Goal: Task Accomplishment & Management: Use online tool/utility

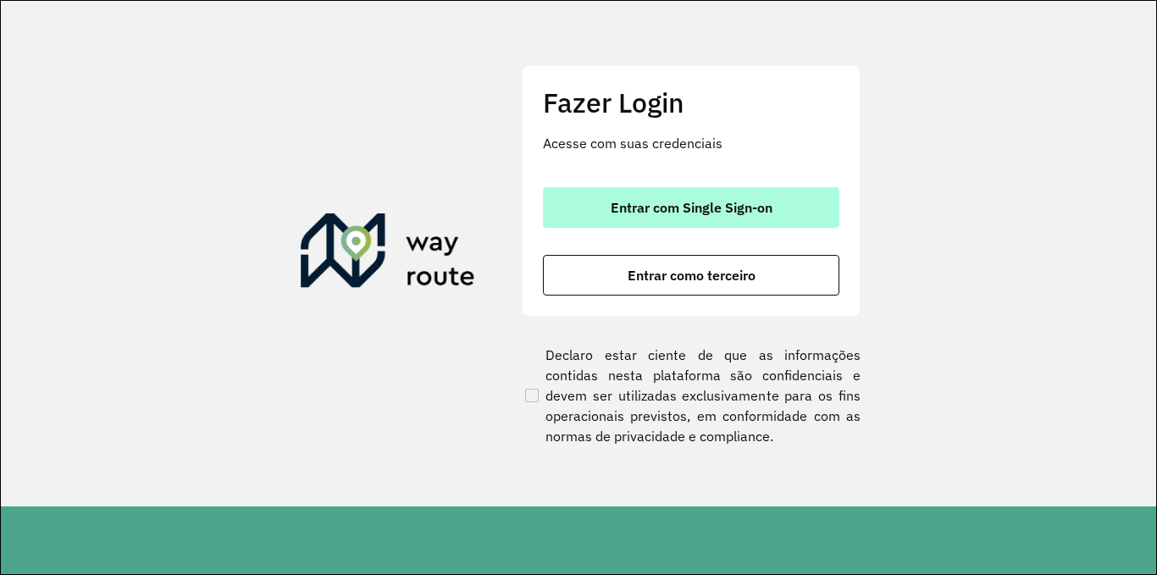
click at [670, 201] on span "Entrar com Single Sign-on" at bounding box center [692, 208] width 162 height 14
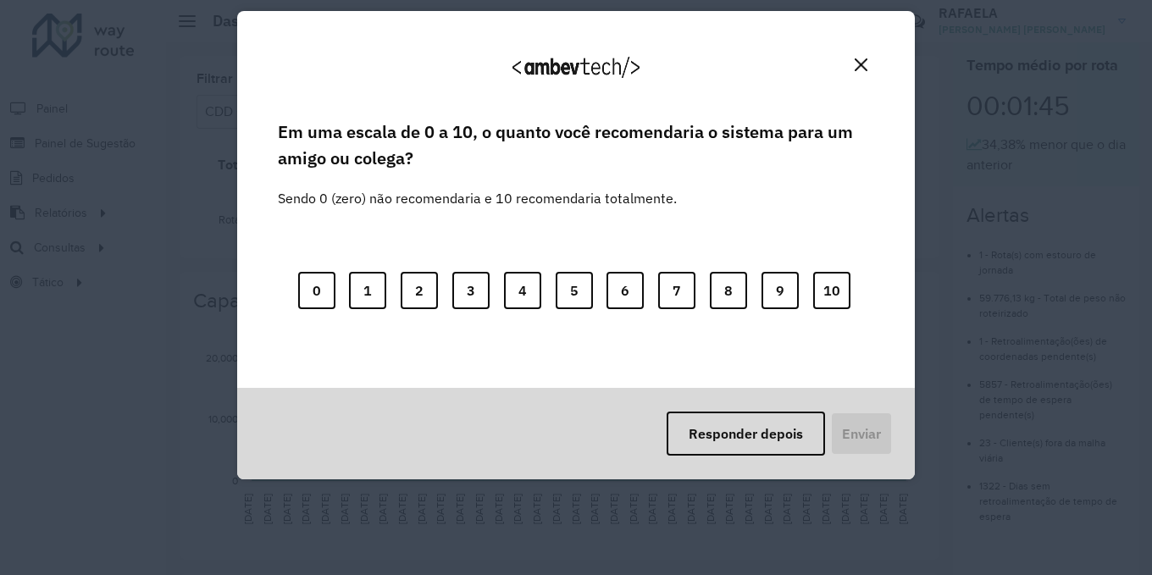
click at [860, 57] on button "Close" at bounding box center [861, 65] width 26 height 26
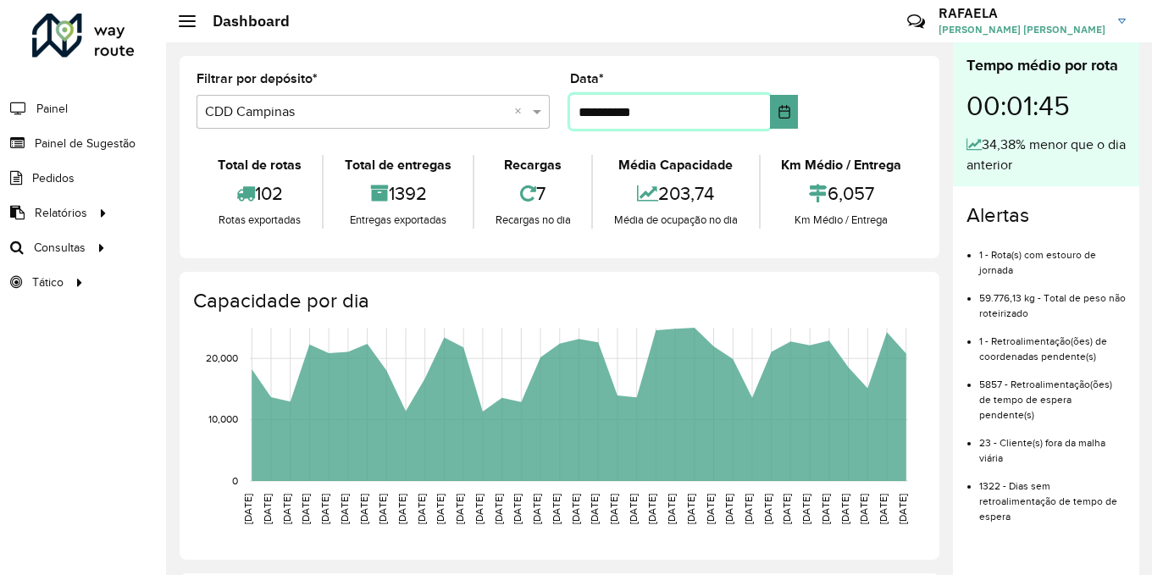
click at [572, 122] on input "**********" at bounding box center [670, 112] width 201 height 34
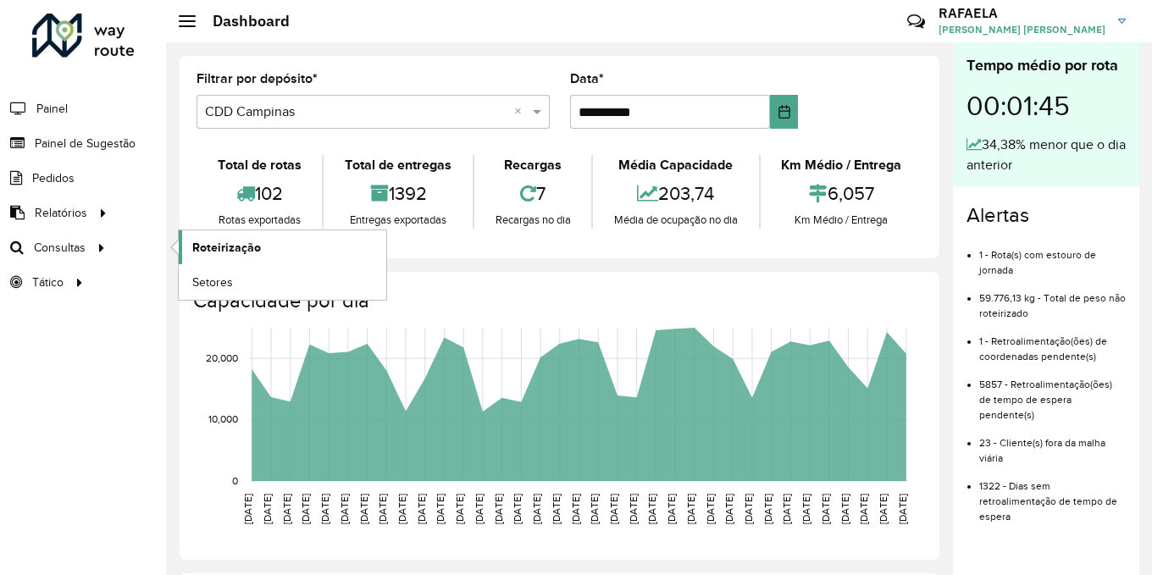
click at [223, 247] on span "Roteirização" at bounding box center [226, 248] width 69 height 18
click at [230, 317] on span "Service Time" at bounding box center [227, 317] width 70 height 18
click at [231, 293] on link "Análise de Sessões" at bounding box center [283, 282] width 208 height 34
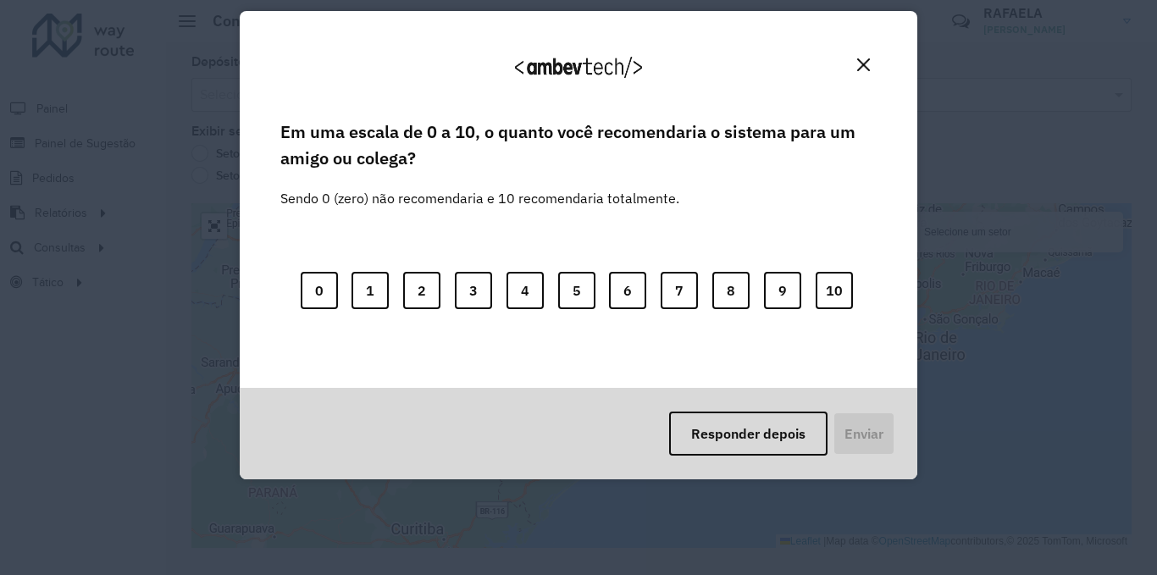
click at [858, 62] on img "Close" at bounding box center [863, 64] width 13 height 13
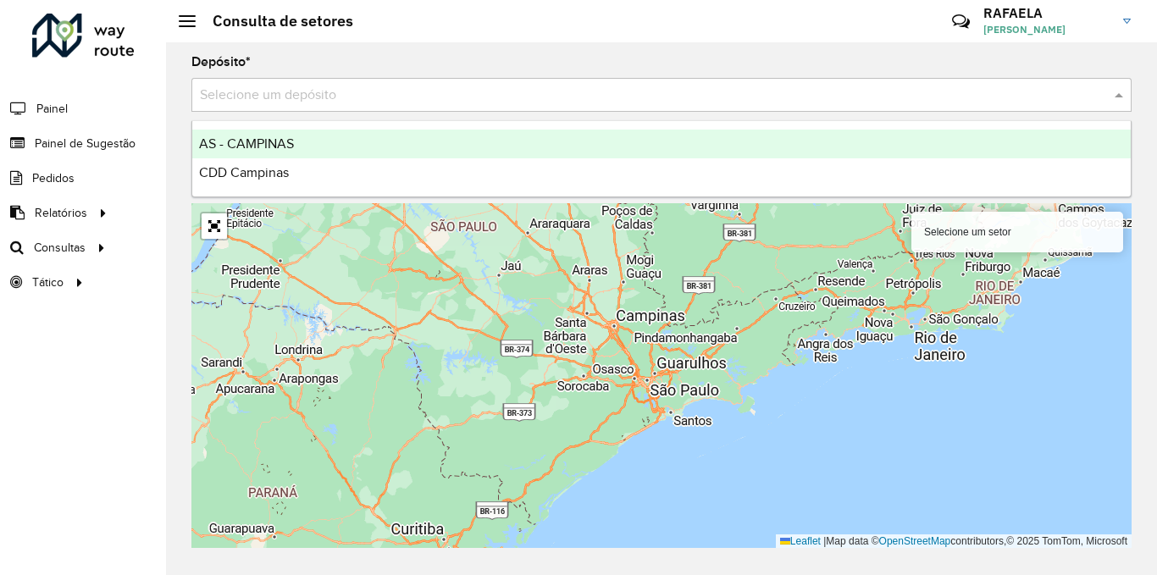
click at [389, 98] on input "text" at bounding box center [645, 96] width 890 height 20
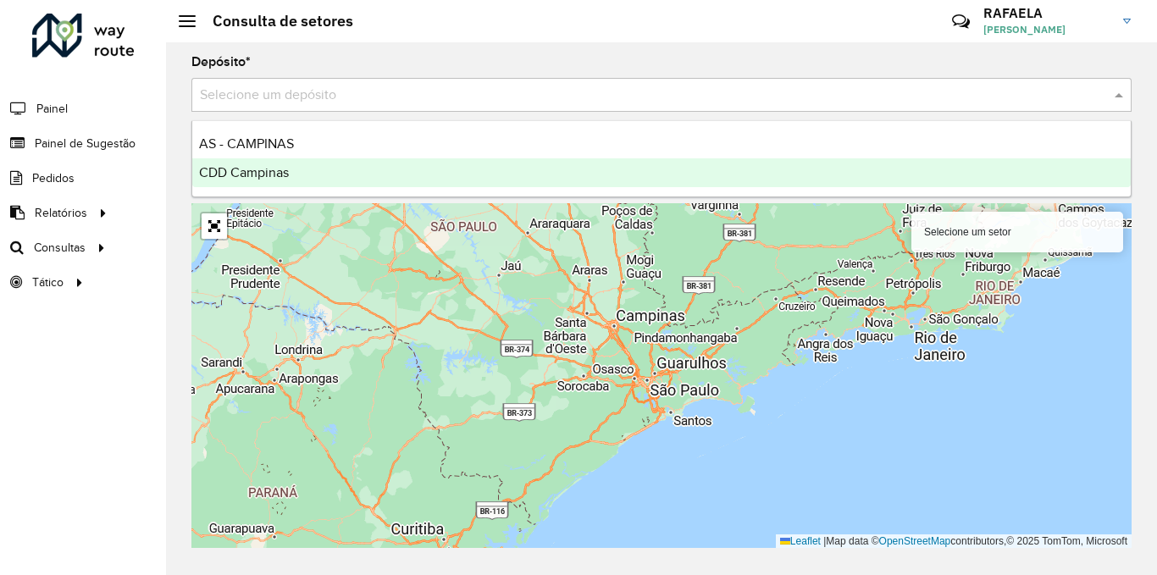
click at [337, 165] on div "CDD Campinas" at bounding box center [661, 172] width 939 height 29
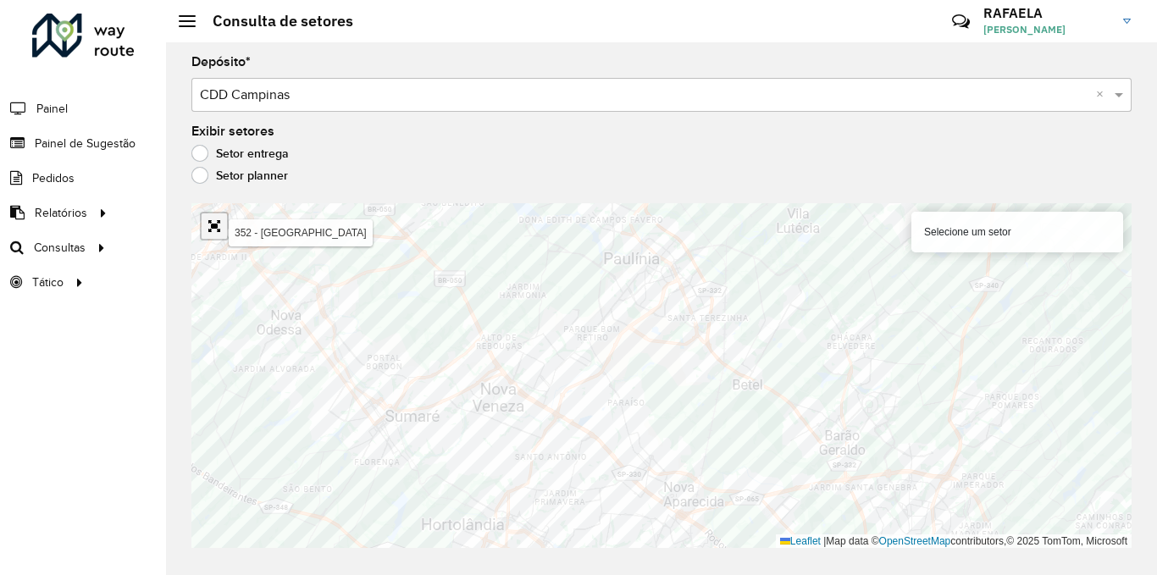
click at [220, 231] on link "Abrir mapa em tela cheia" at bounding box center [214, 226] width 25 height 25
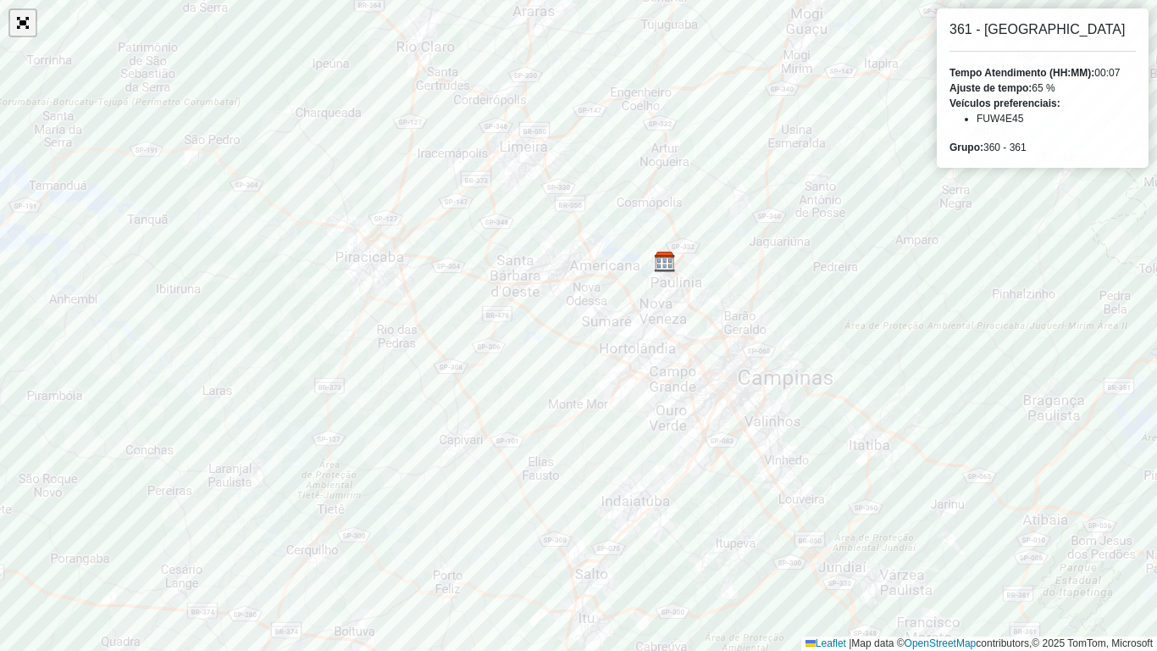
click at [21, 26] on link "Abrir mapa em tela cheia" at bounding box center [22, 22] width 25 height 25
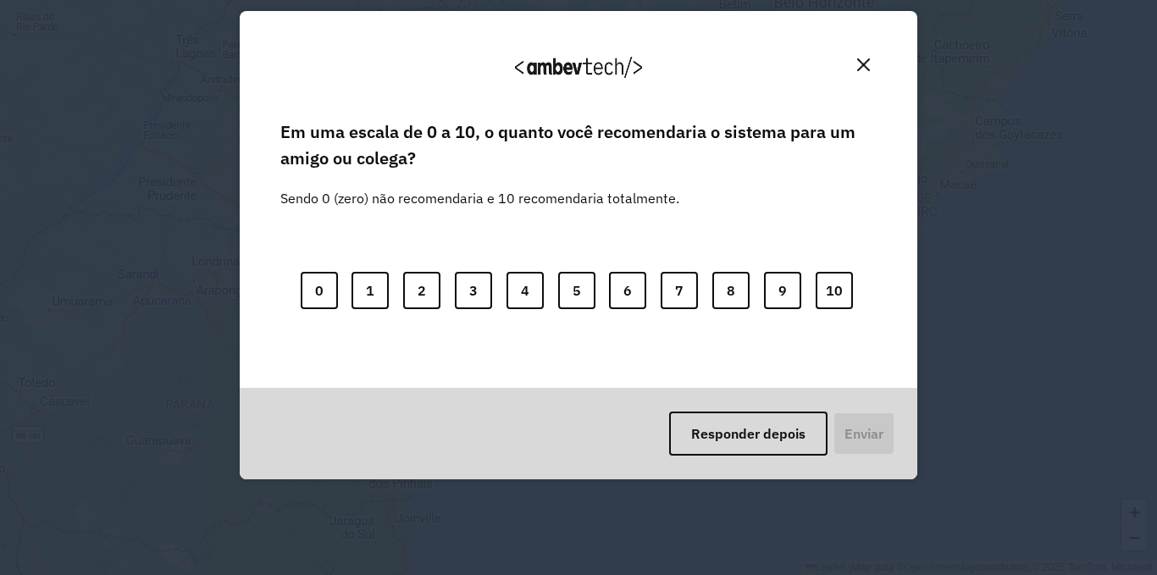
click at [645, 299] on div "0 1 2 3 4 5 6 7 8 9 10" at bounding box center [578, 281] width 596 height 134
click at [871, 69] on button "Close" at bounding box center [864, 65] width 26 height 26
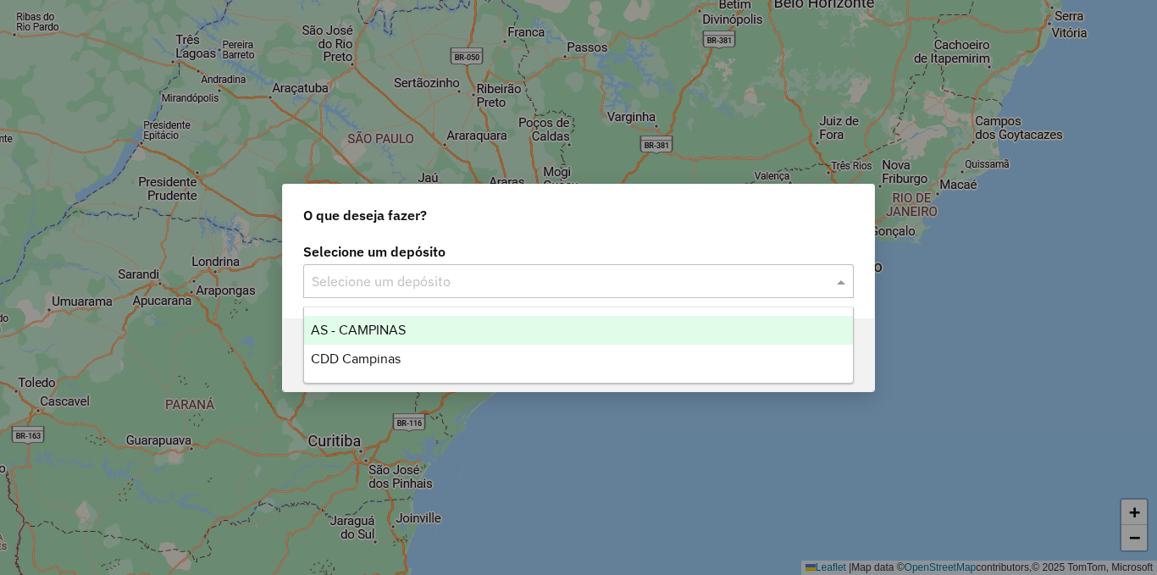
click at [768, 280] on input "text" at bounding box center [562, 282] width 500 height 20
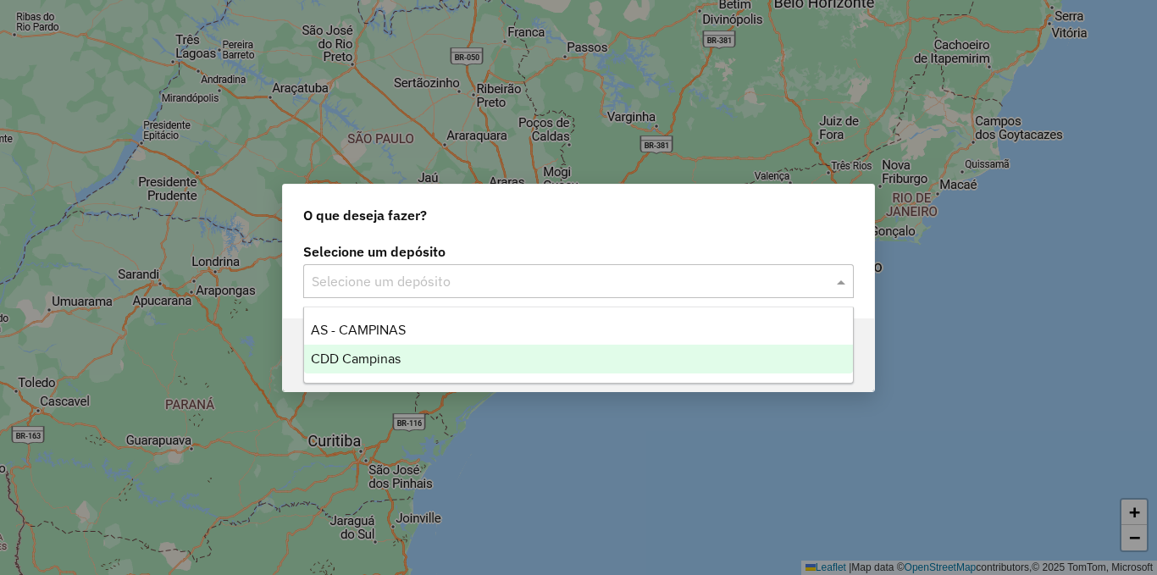
click at [561, 346] on div "CDD Campinas" at bounding box center [578, 359] width 549 height 29
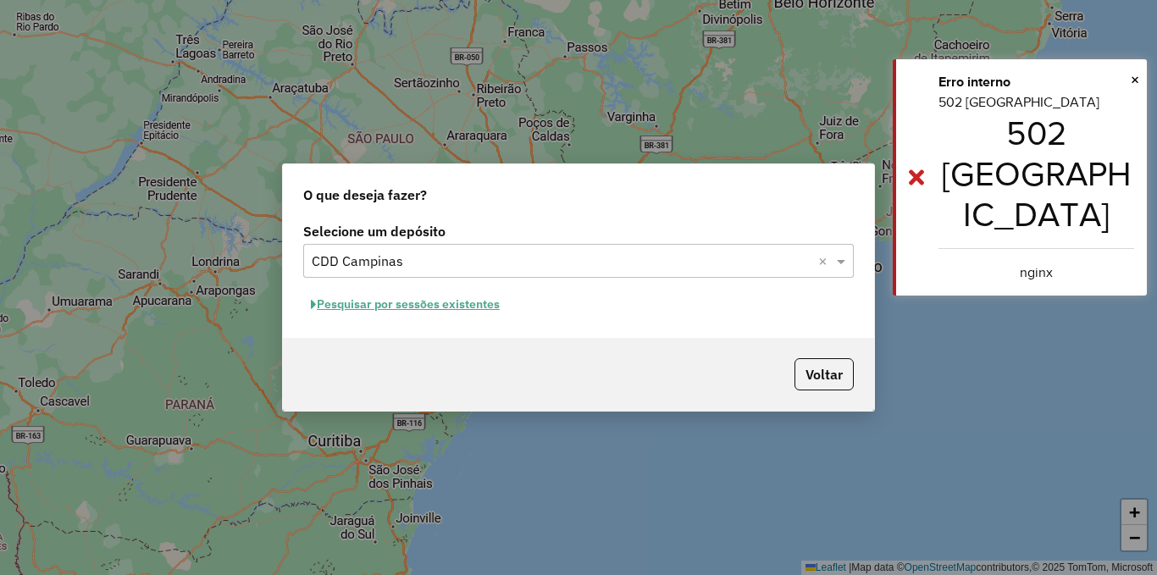
click at [454, 312] on button "Pesquisar por sessões existentes" at bounding box center [405, 304] width 204 height 26
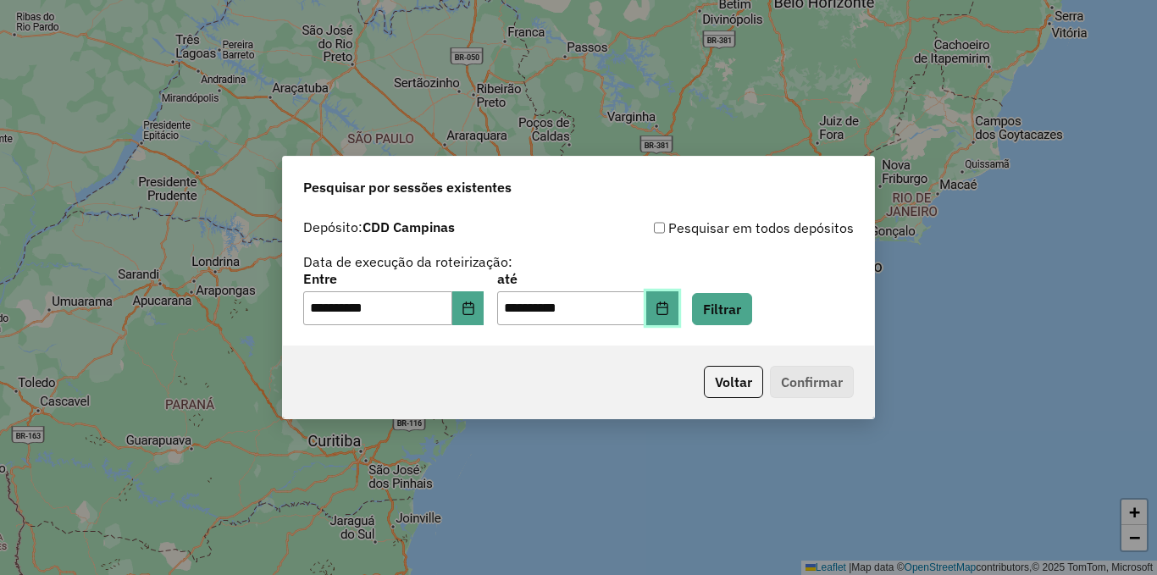
click at [669, 307] on icon "Choose Date" at bounding box center [663, 309] width 14 height 14
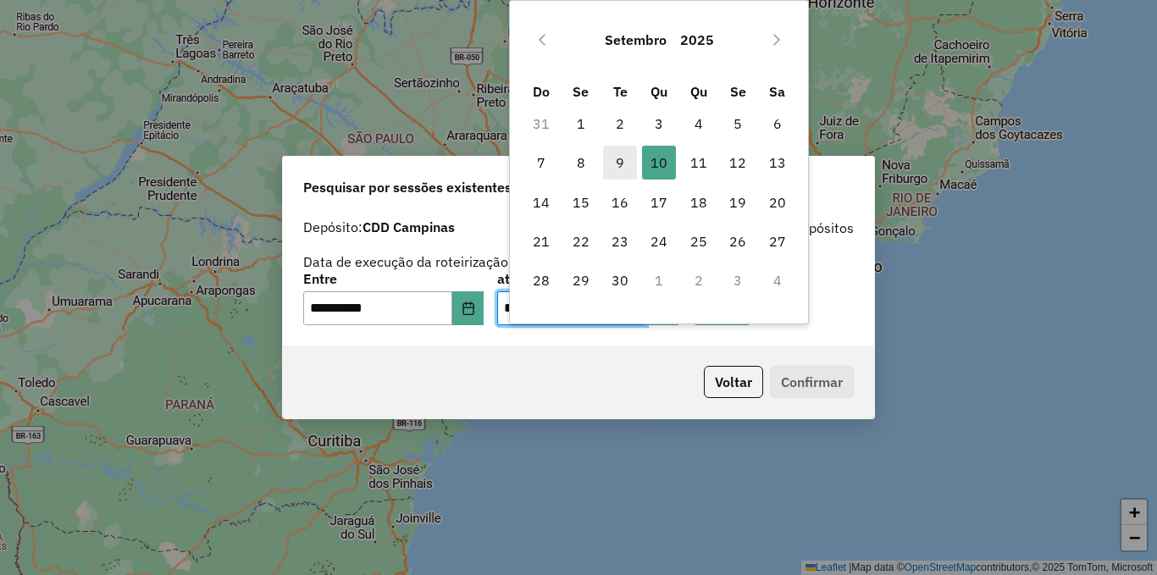
click at [630, 172] on span "9" at bounding box center [620, 163] width 34 height 34
type input "**********"
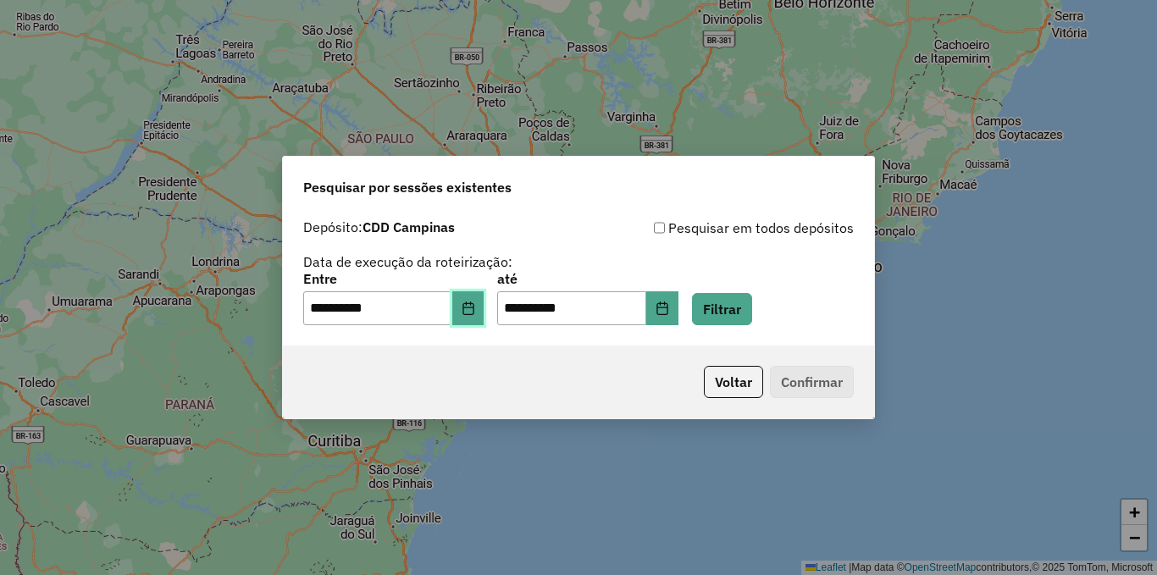
click at [474, 307] on icon "Choose Date" at bounding box center [468, 309] width 11 height 14
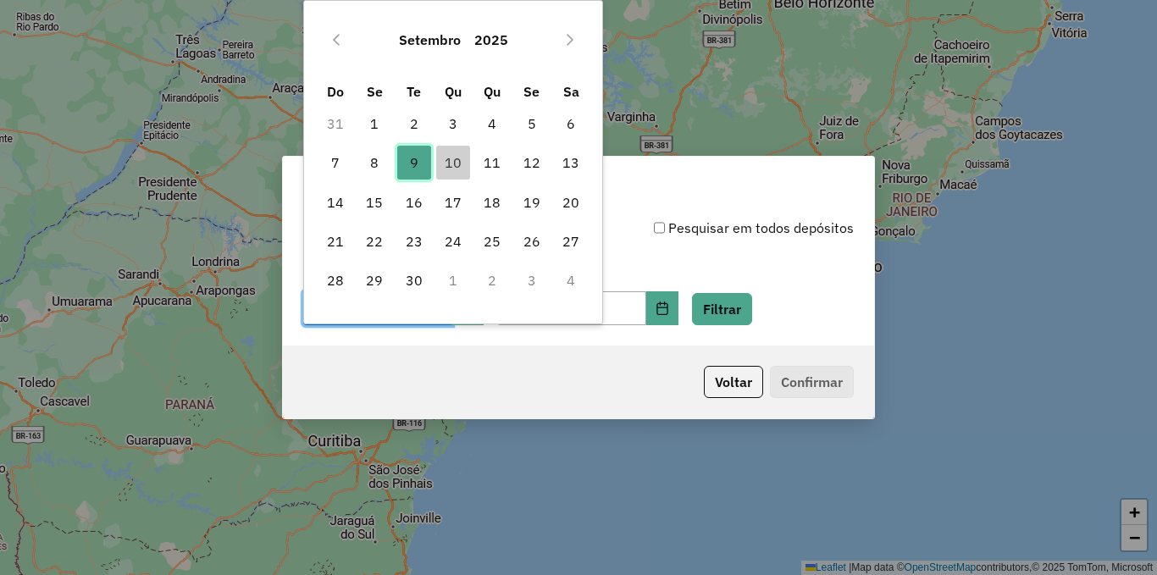
click at [419, 163] on span "9" at bounding box center [414, 163] width 34 height 34
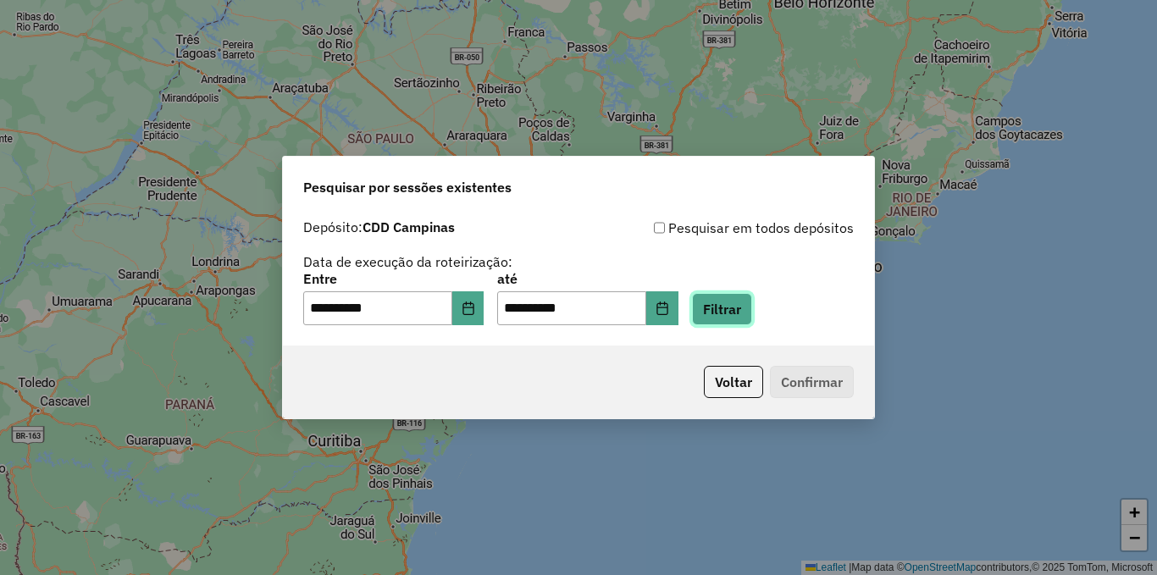
click at [752, 315] on button "Filtrar" at bounding box center [722, 309] width 60 height 32
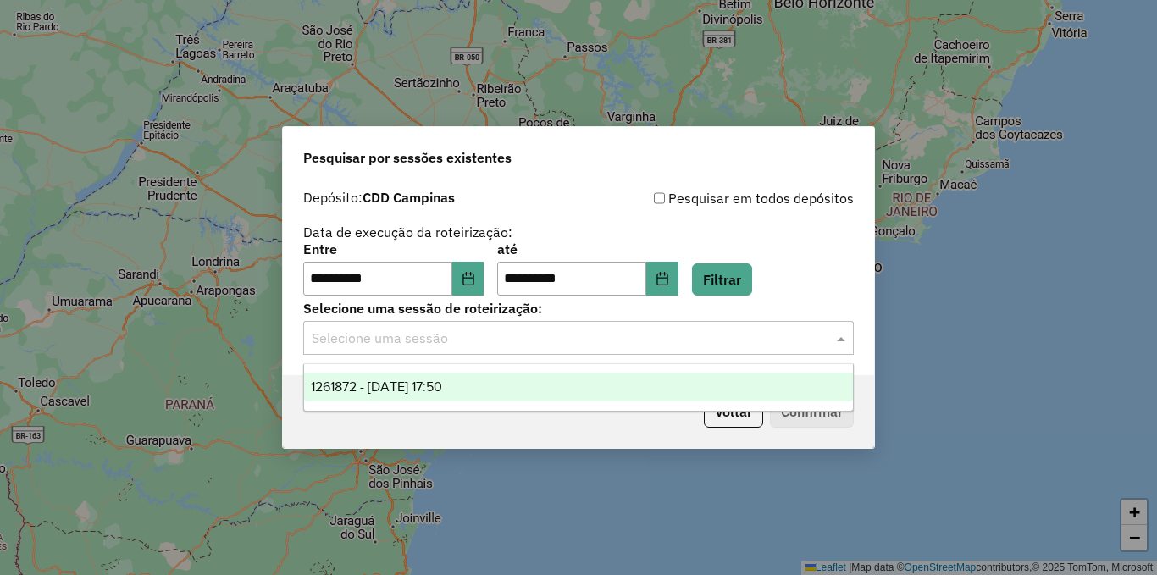
click at [739, 337] on input "text" at bounding box center [562, 339] width 500 height 20
click at [575, 397] on div "1261872 - 09/09/2025 17:50" at bounding box center [578, 387] width 549 height 29
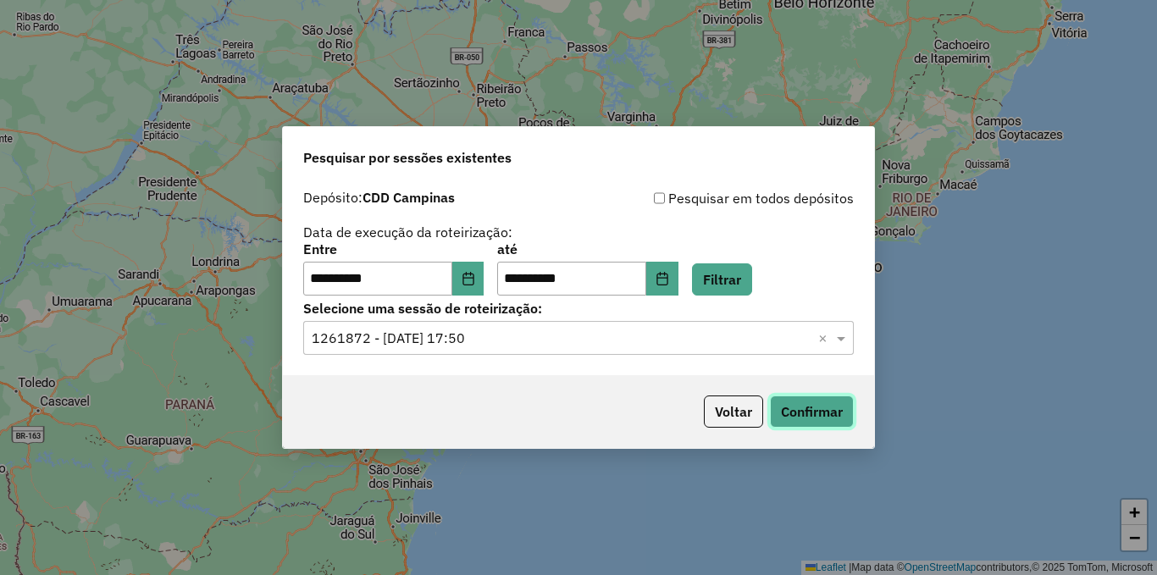
click at [818, 420] on button "Confirmar" at bounding box center [812, 412] width 84 height 32
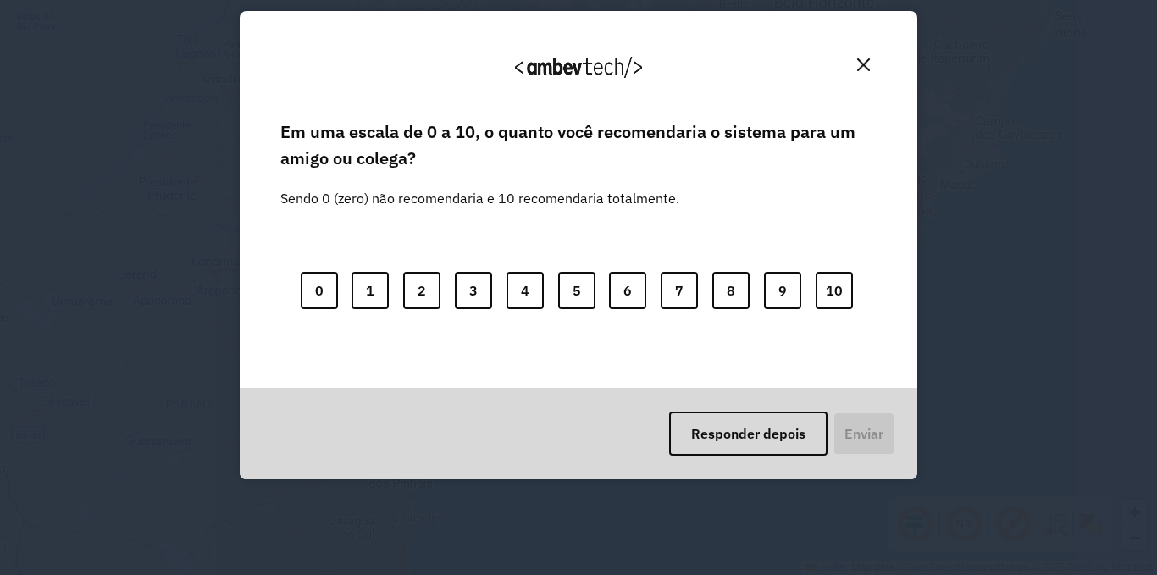
click at [863, 64] on img "Close" at bounding box center [863, 64] width 13 height 13
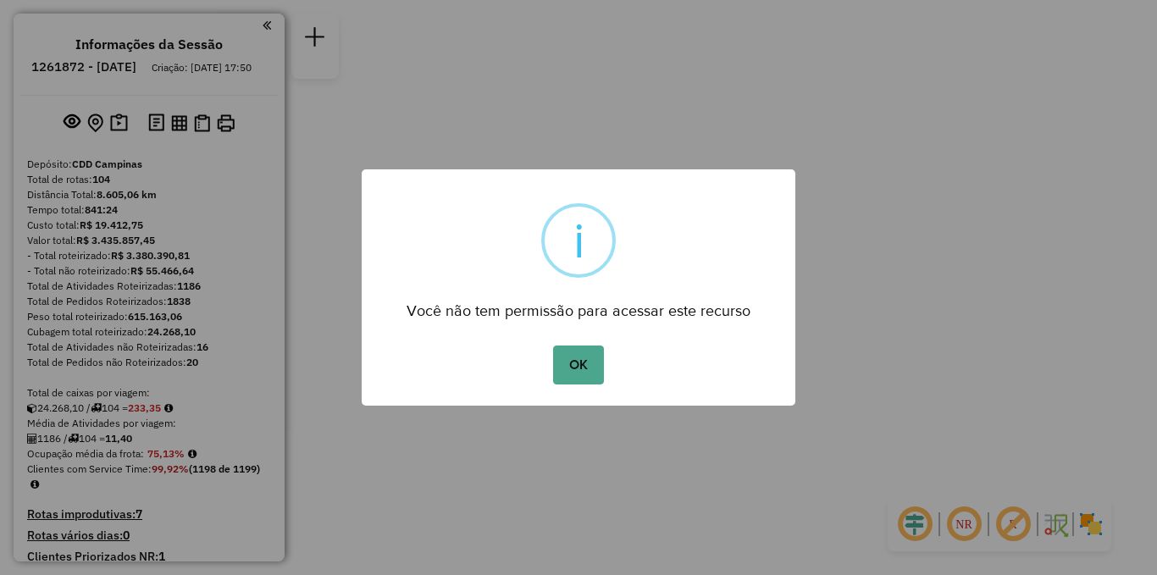
click at [553, 346] on button "OK" at bounding box center [578, 365] width 50 height 39
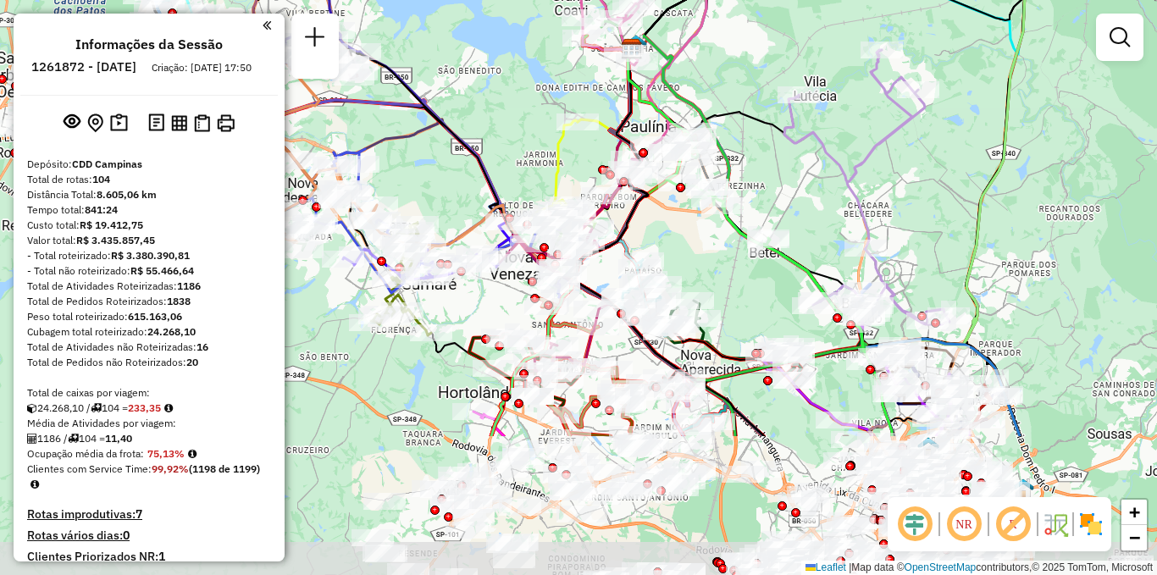
drag, startPoint x: 650, startPoint y: 269, endPoint x: 836, endPoint y: 50, distance: 287.9
click at [836, 50] on div "Janela de atendimento Grade de atendimento Capacidade Transportadoras Veículos …" at bounding box center [578, 287] width 1157 height 575
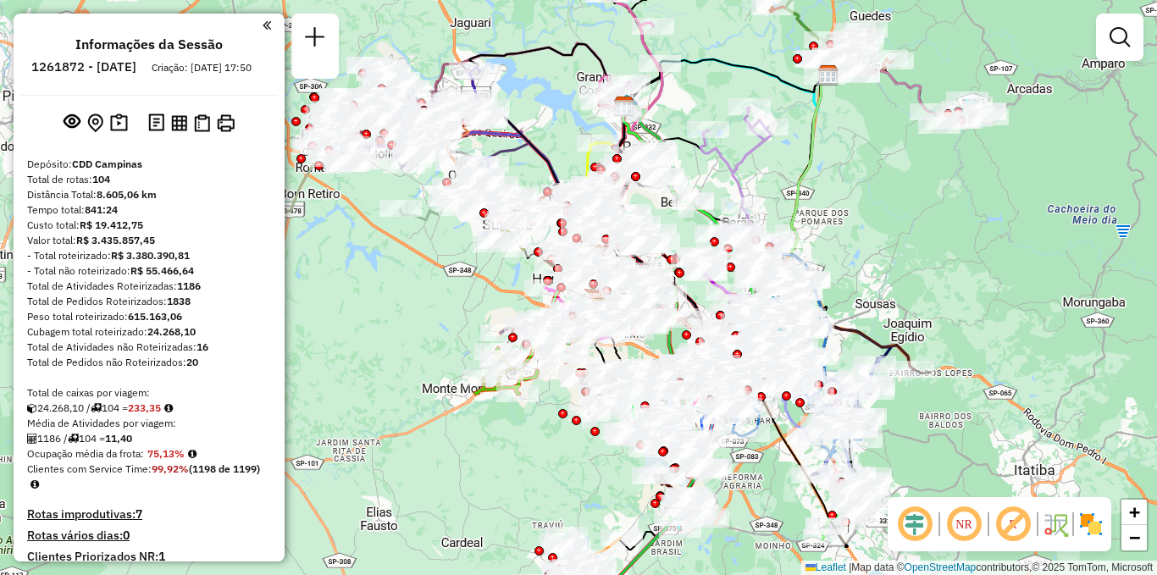
click at [1087, 539] on div "NR R" at bounding box center [1000, 524] width 224 height 54
click at [1094, 530] on img at bounding box center [1091, 524] width 27 height 27
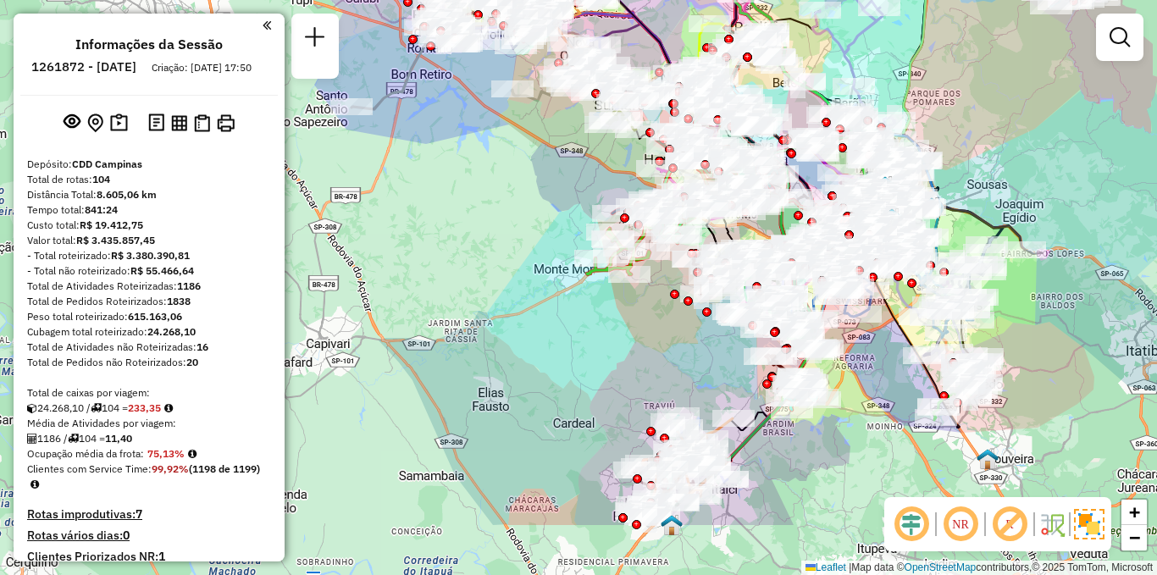
drag, startPoint x: 969, startPoint y: 279, endPoint x: 1145, endPoint y: 268, distance: 175.7
click at [1145, 268] on div "Janela de atendimento Grade de atendimento Capacidade Transportadoras Veículos …" at bounding box center [578, 287] width 1157 height 575
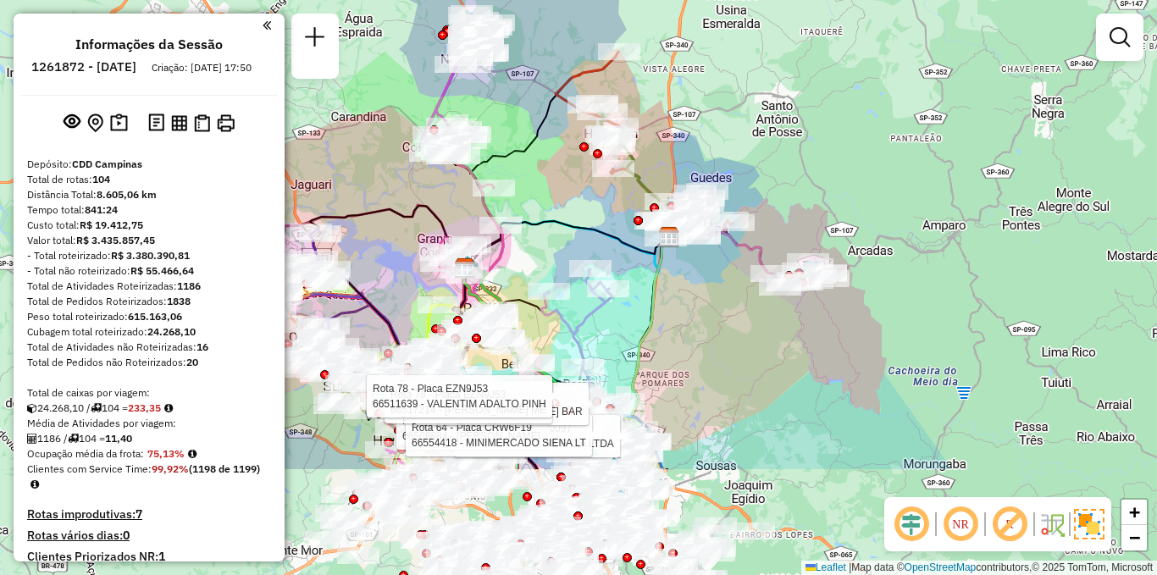
drag, startPoint x: 695, startPoint y: 366, endPoint x: 568, endPoint y: 193, distance: 214.5
click at [568, 193] on div "Rota 2 - Placa BQU0097 66550173 - R F DIAS E CIA LTDA Rota 14 - Placa DKP4E42 6…" at bounding box center [578, 287] width 1157 height 575
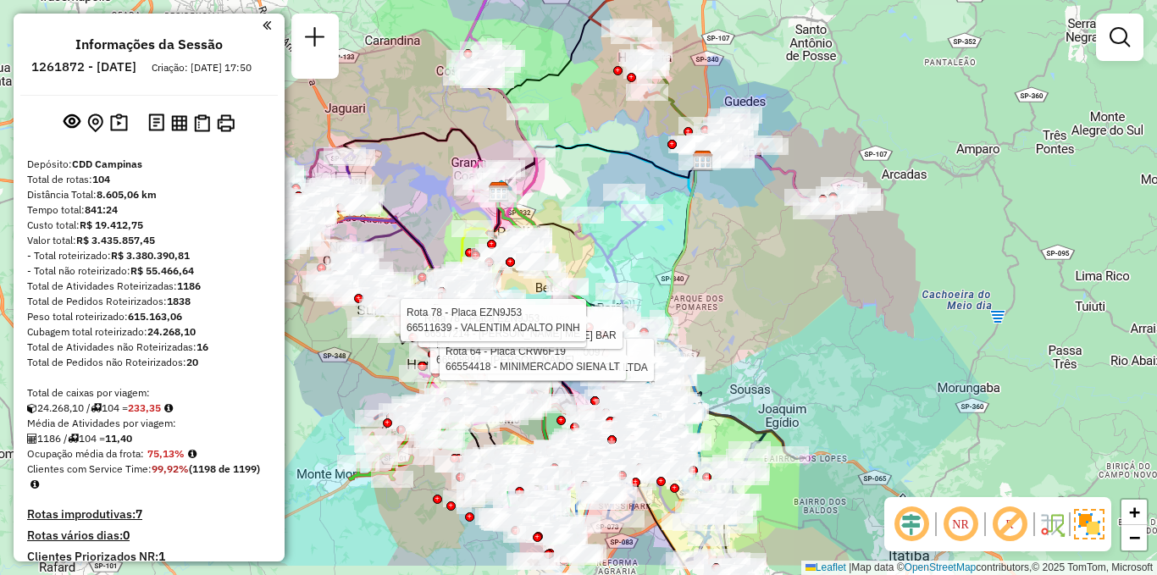
drag, startPoint x: 656, startPoint y: 340, endPoint x: 699, endPoint y: 256, distance: 94.4
click at [699, 256] on div "Rota 2 - Placa BQU0097 66550173 - R F DIAS E CIA LTDA Rota 14 - Placa DKP4E42 6…" at bounding box center [578, 287] width 1157 height 575
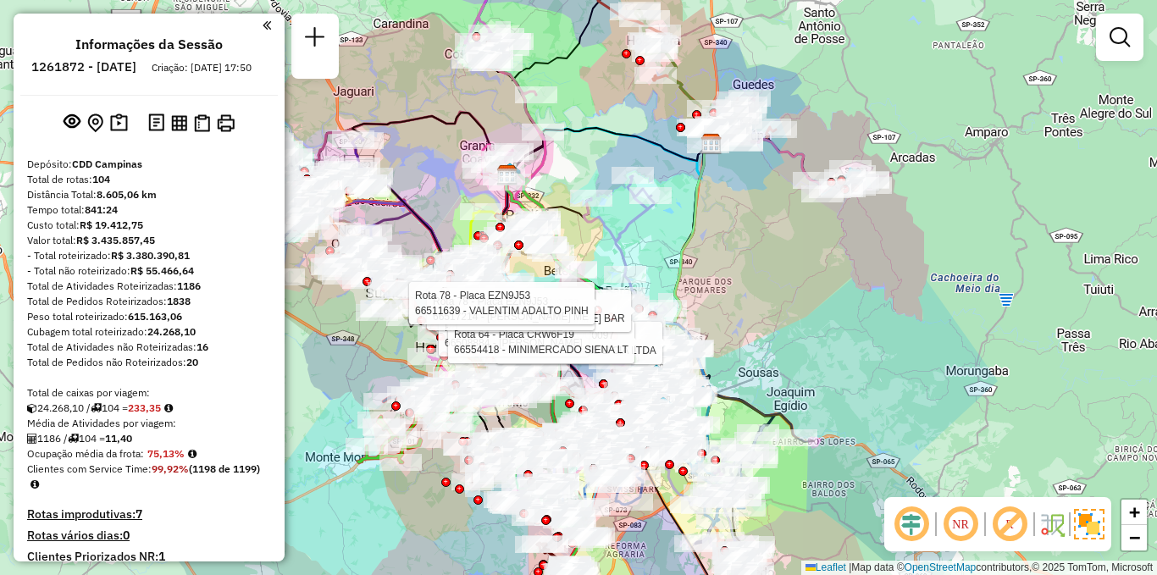
click at [1060, 518] on img at bounding box center [1052, 524] width 27 height 27
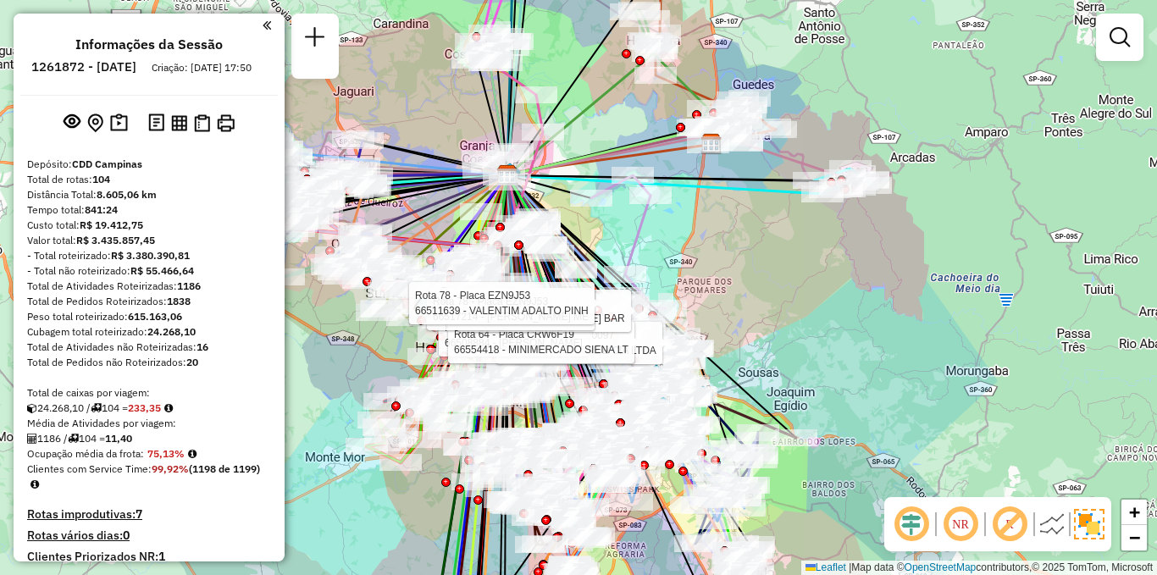
click at [1060, 518] on img at bounding box center [1052, 524] width 27 height 27
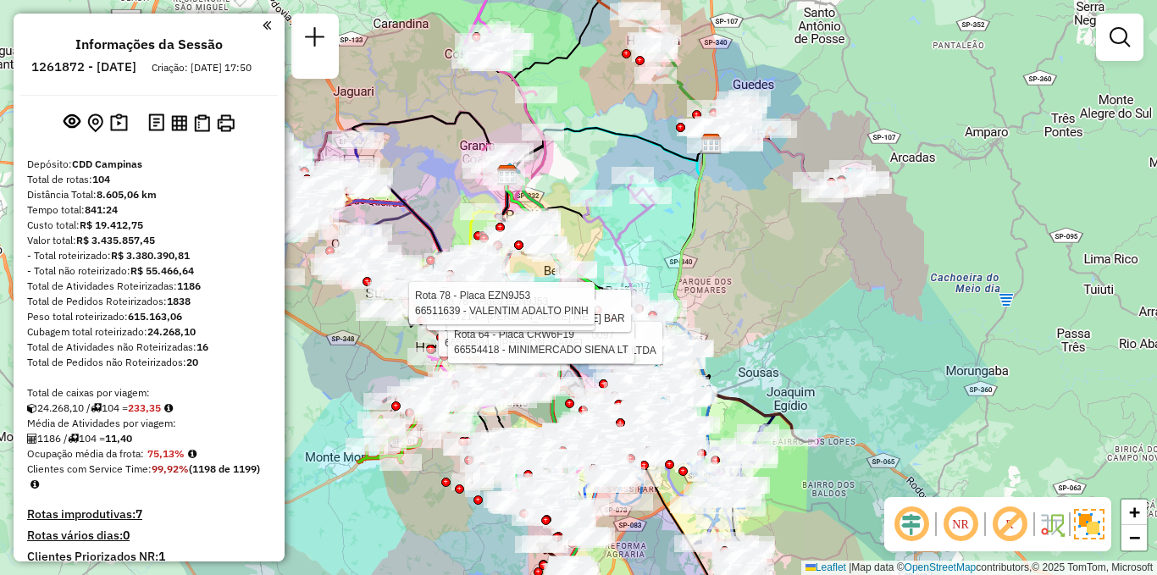
click at [1010, 515] on em at bounding box center [1010, 524] width 41 height 41
click at [1025, 530] on em at bounding box center [1010, 524] width 41 height 41
click at [1009, 512] on em at bounding box center [1010, 524] width 41 height 41
click at [971, 534] on em at bounding box center [960, 524] width 41 height 41
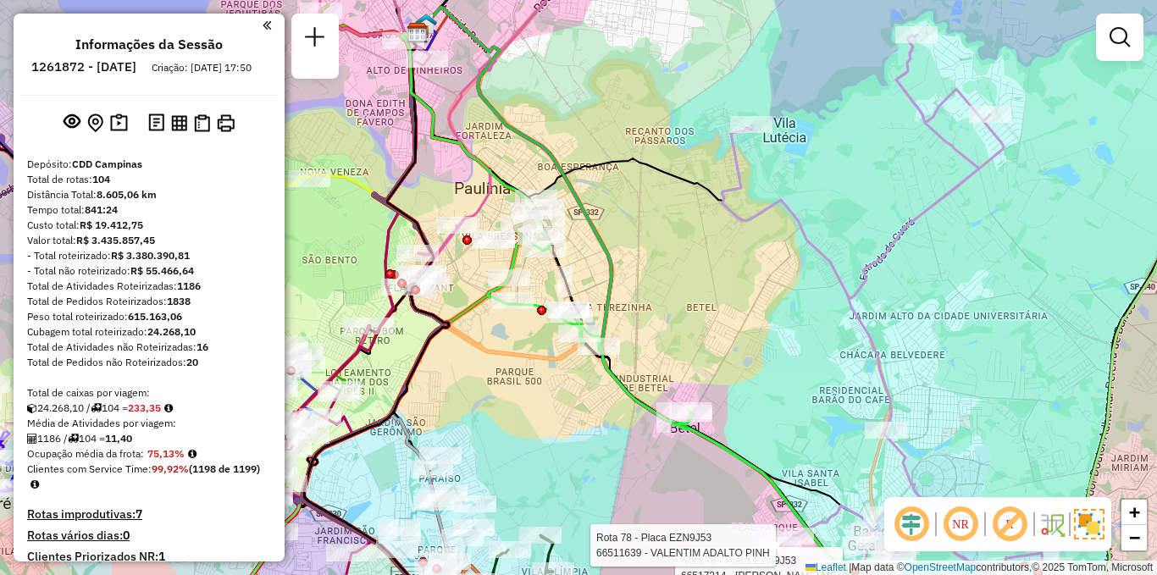
click at [913, 524] on em at bounding box center [911, 524] width 41 height 41
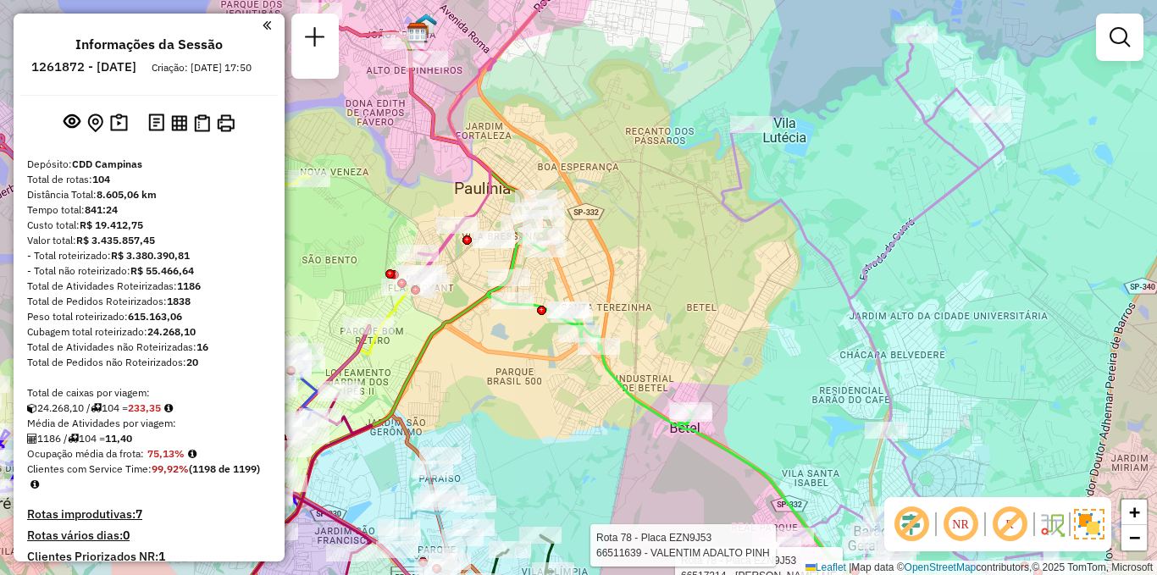
click at [913, 524] on em at bounding box center [911, 524] width 41 height 41
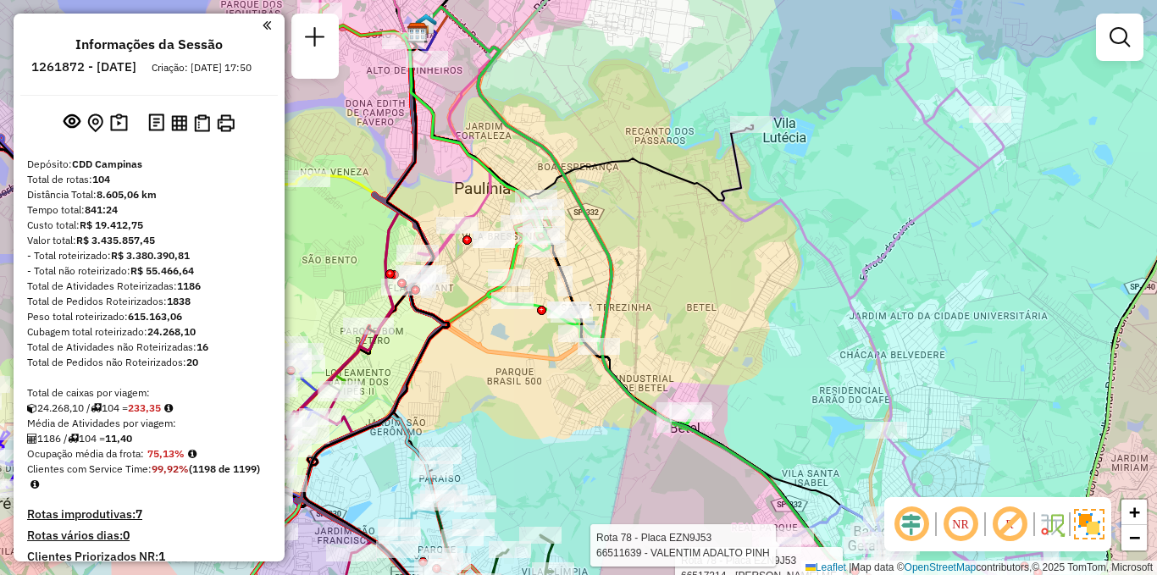
click at [913, 524] on em at bounding box center [911, 524] width 41 height 41
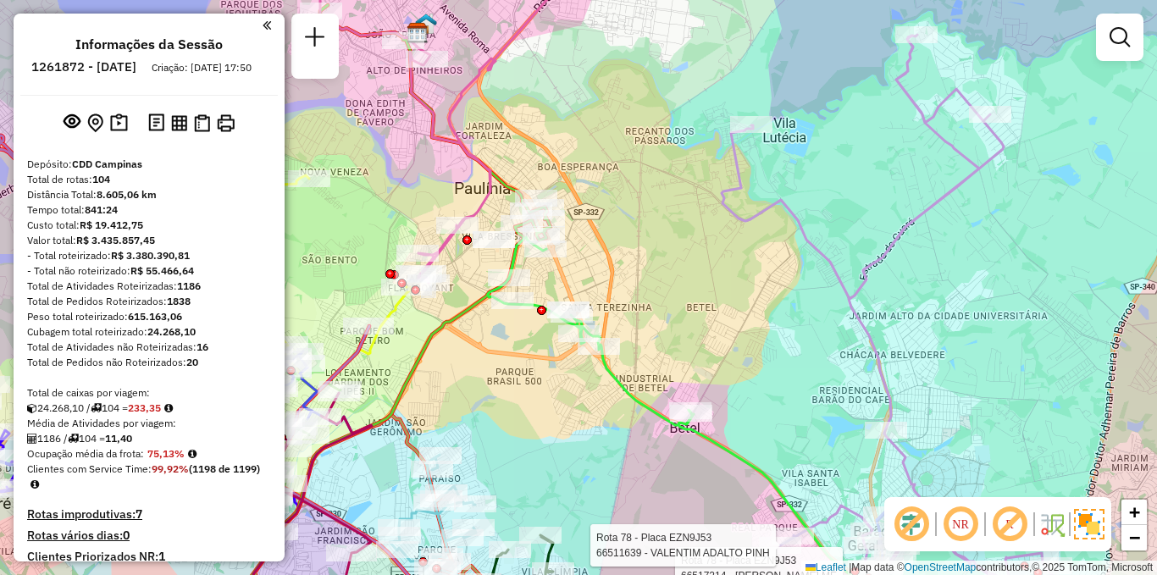
click at [913, 524] on em at bounding box center [911, 524] width 41 height 41
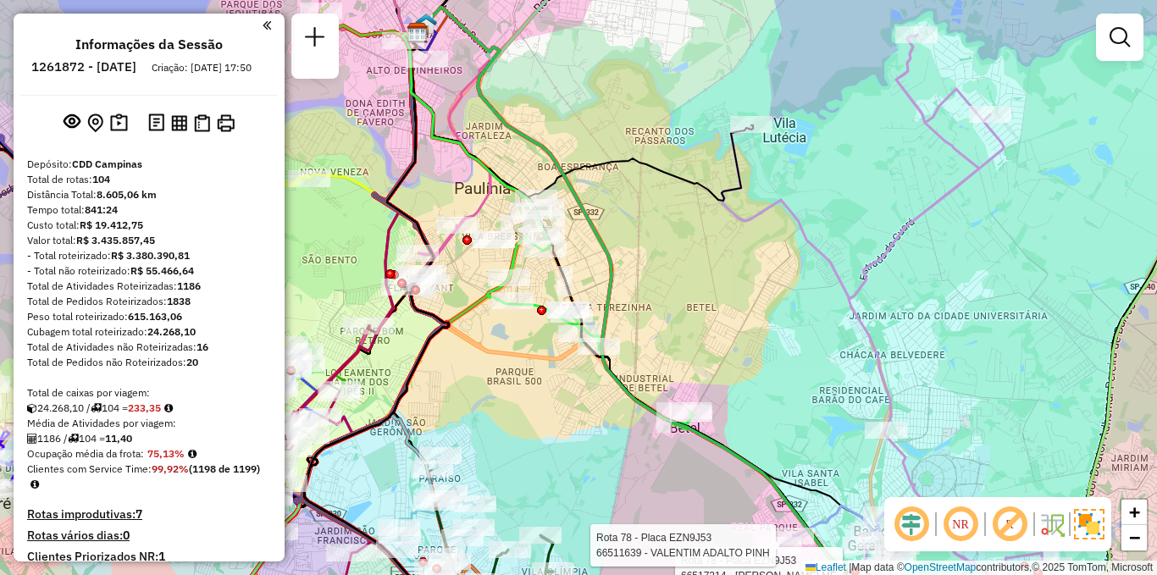
click at [913, 524] on em at bounding box center [911, 524] width 41 height 41
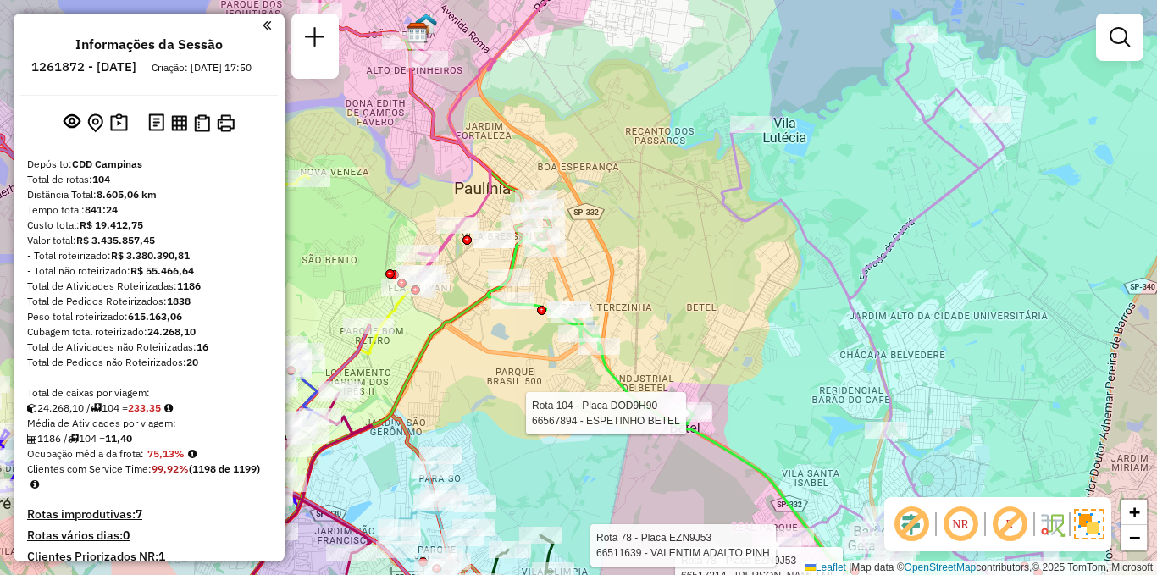
select select "**********"
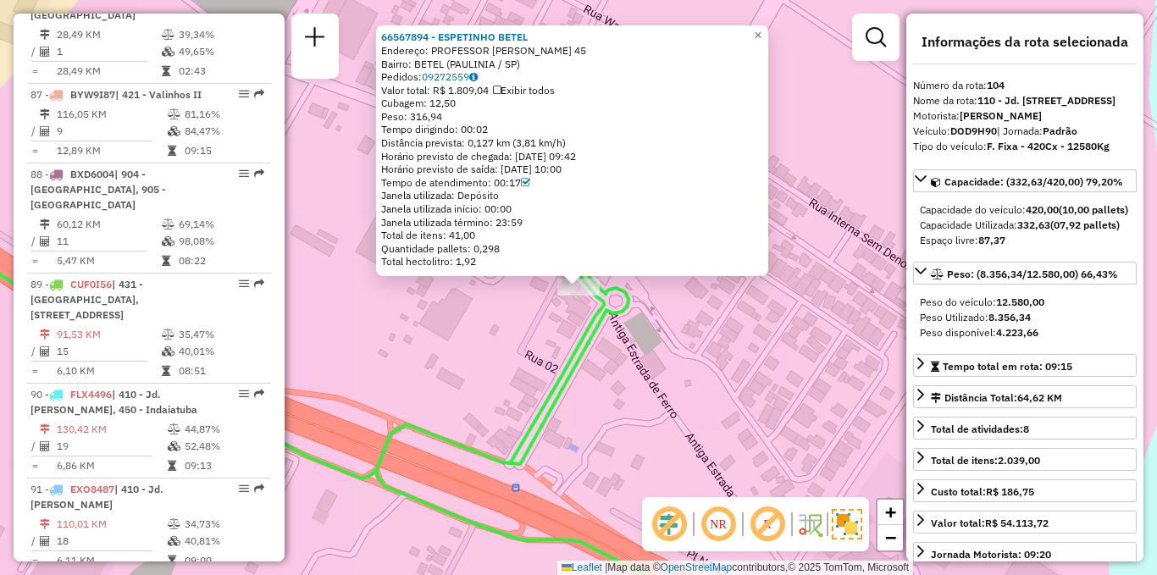
scroll to position [10860, 0]
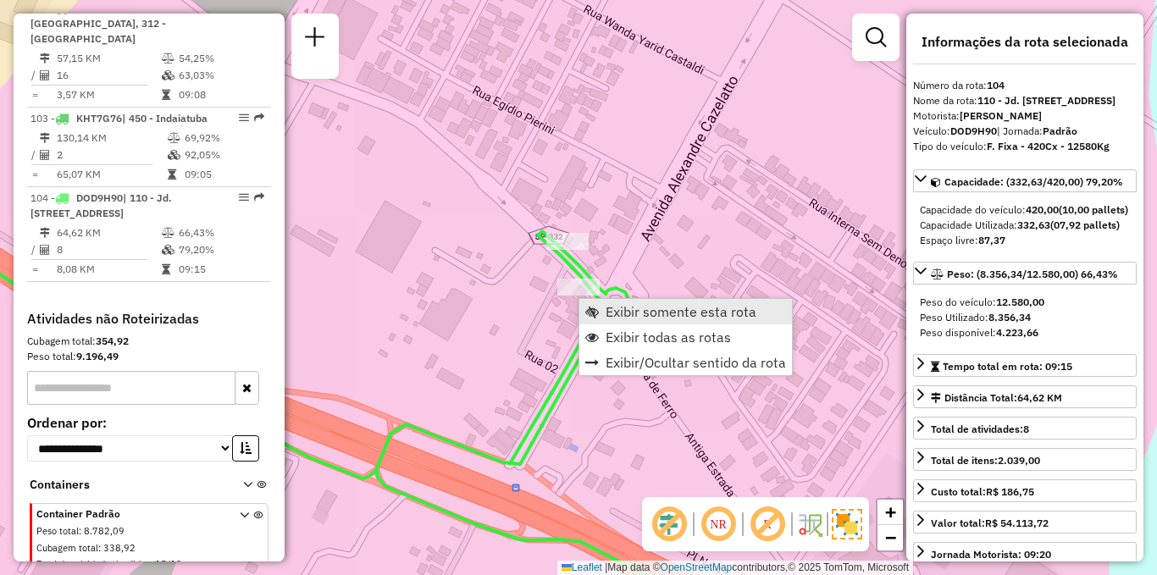
click at [591, 316] on span "Exibir somente esta rota" at bounding box center [592, 312] width 14 height 14
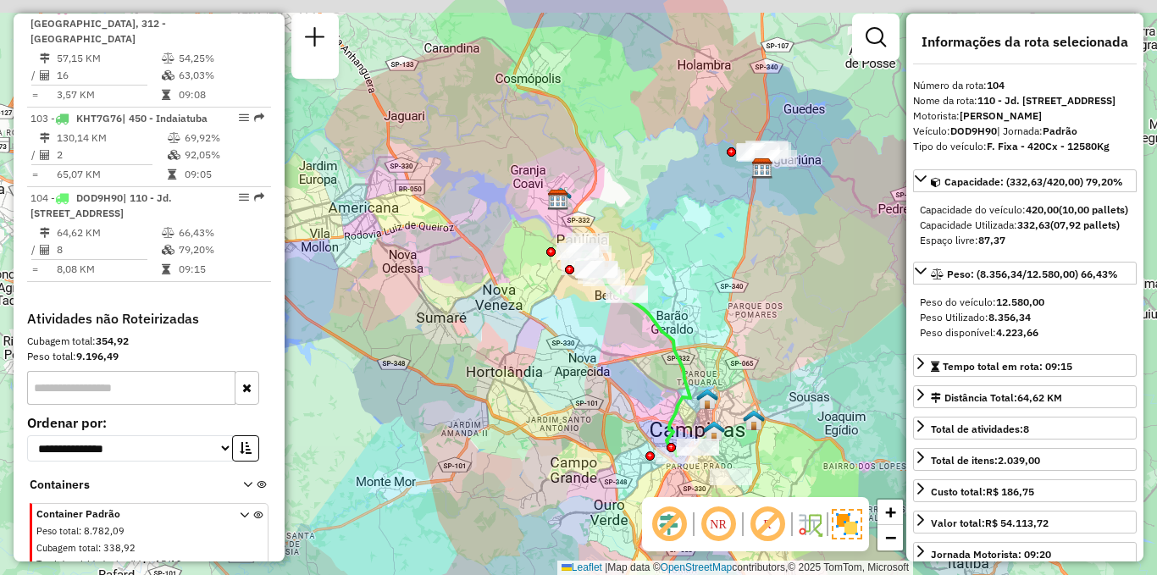
drag, startPoint x: 539, startPoint y: 236, endPoint x: 613, endPoint y: 360, distance: 144.7
click at [613, 286] on div at bounding box center [604, 277] width 42 height 17
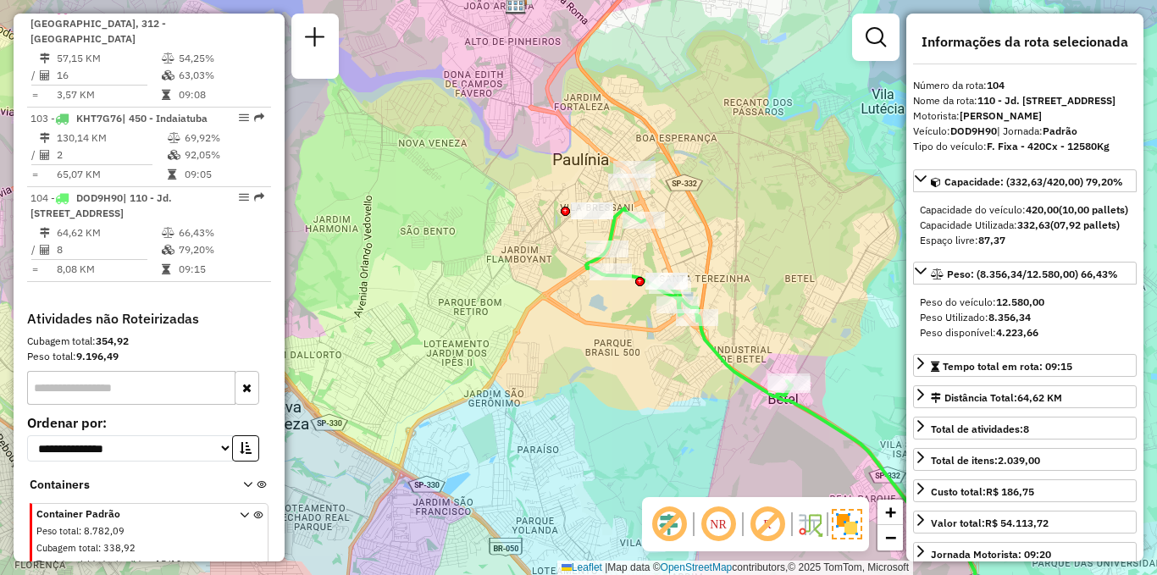
click at [659, 529] on em at bounding box center [669, 524] width 41 height 41
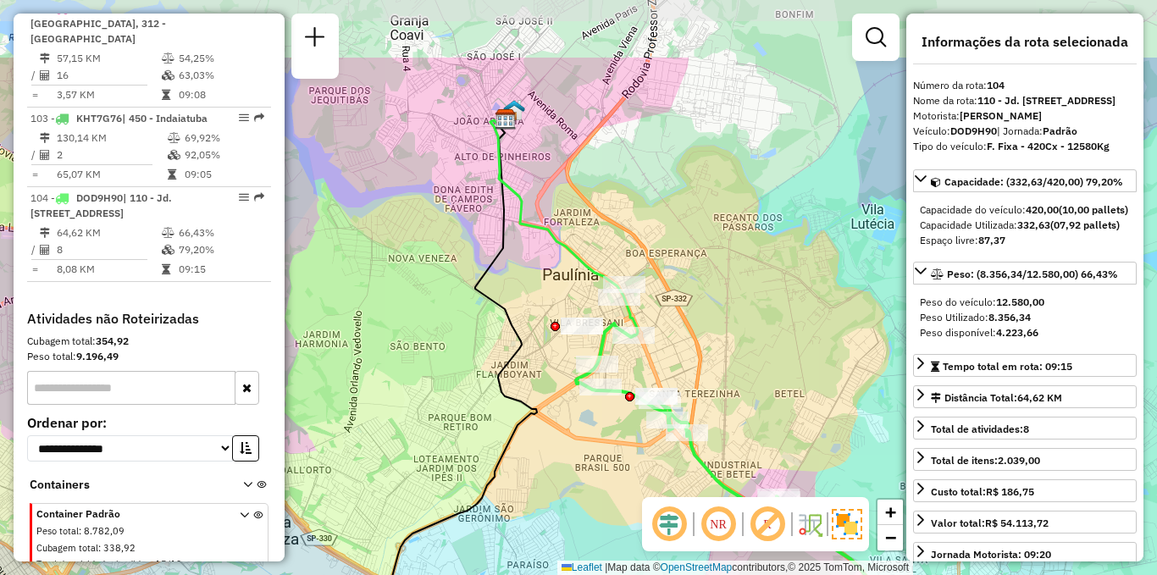
drag, startPoint x: 647, startPoint y: 417, endPoint x: 637, endPoint y: 532, distance: 115.7
click at [637, 532] on div "Janela de atendimento Grade de atendimento Capacidade Transportadoras Veículos …" at bounding box center [578, 287] width 1157 height 575
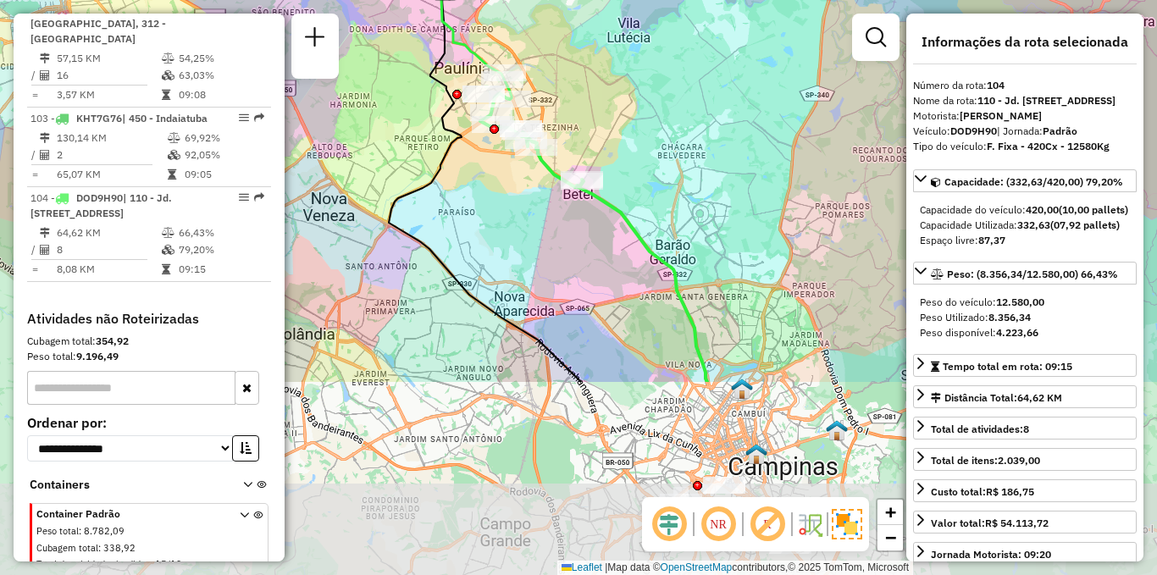
drag, startPoint x: 587, startPoint y: 445, endPoint x: 457, endPoint y: 147, distance: 324.8
click at [457, 147] on div "Janela de atendimento Grade de atendimento Capacidade Transportadoras Veículos …" at bounding box center [578, 287] width 1157 height 575
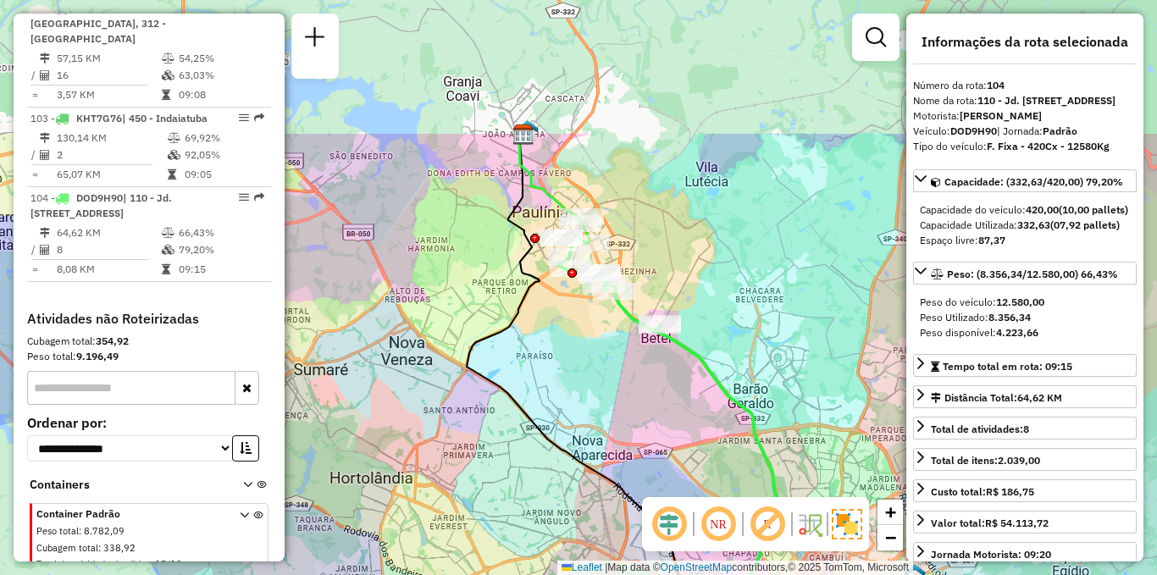
drag, startPoint x: 560, startPoint y: 244, endPoint x: 636, endPoint y: 497, distance: 264.6
click at [636, 497] on div "Janela de atendimento Grade de atendimento Capacidade Transportadoras Veículos …" at bounding box center [578, 287] width 1157 height 575
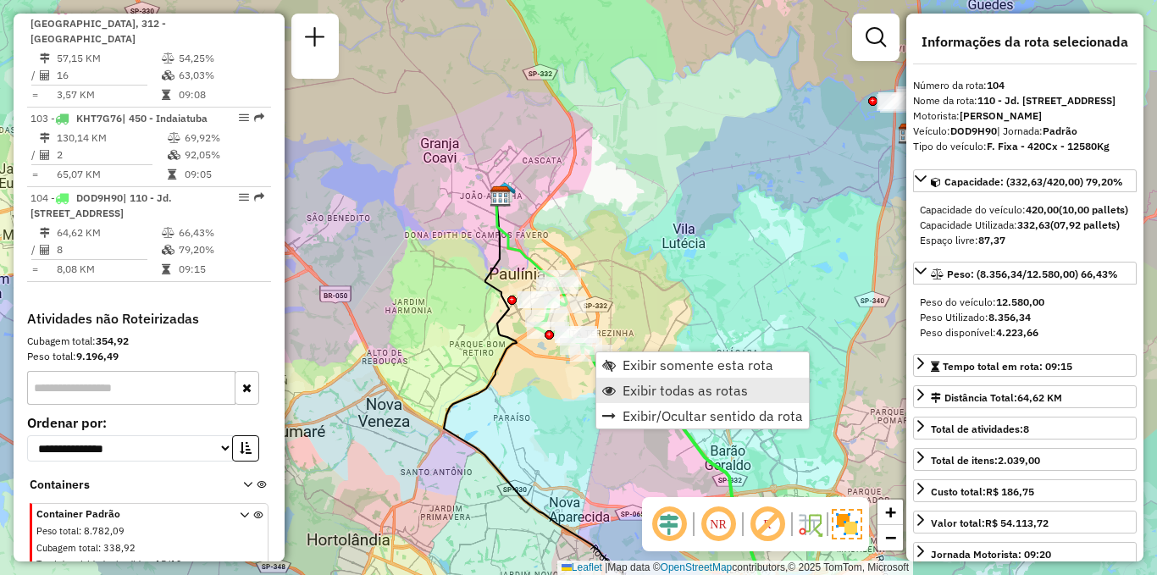
click at [625, 387] on span "Exibir todas as rotas" at bounding box center [685, 391] width 125 height 14
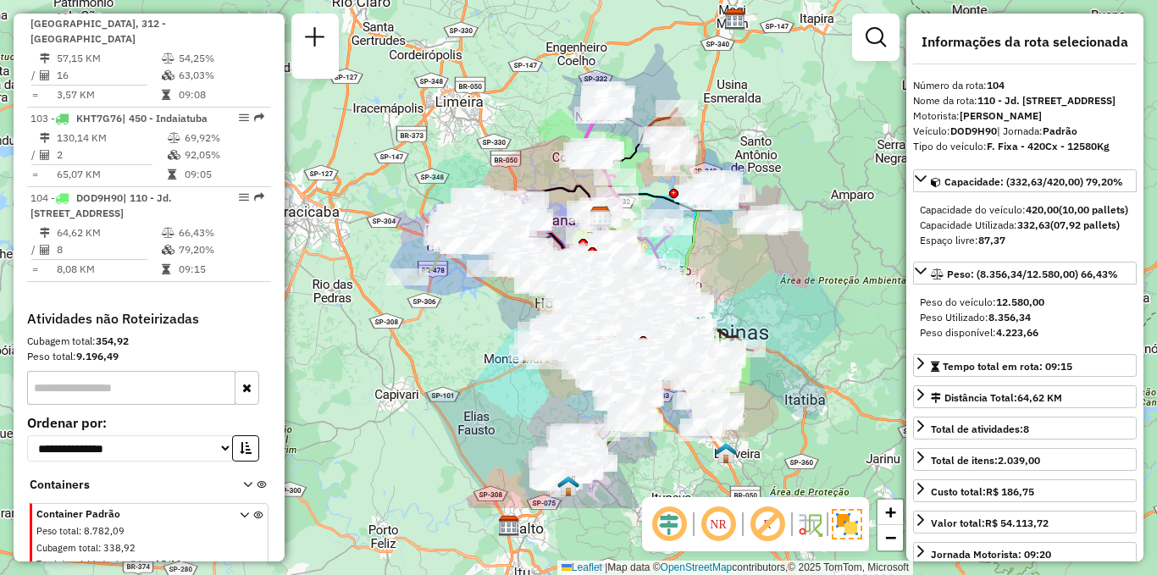
drag, startPoint x: 747, startPoint y: 374, endPoint x: 707, endPoint y: 241, distance: 139.1
click at [707, 241] on div "Janela de atendimento Grade de atendimento Capacidade Transportadoras Veículos …" at bounding box center [578, 287] width 1157 height 575
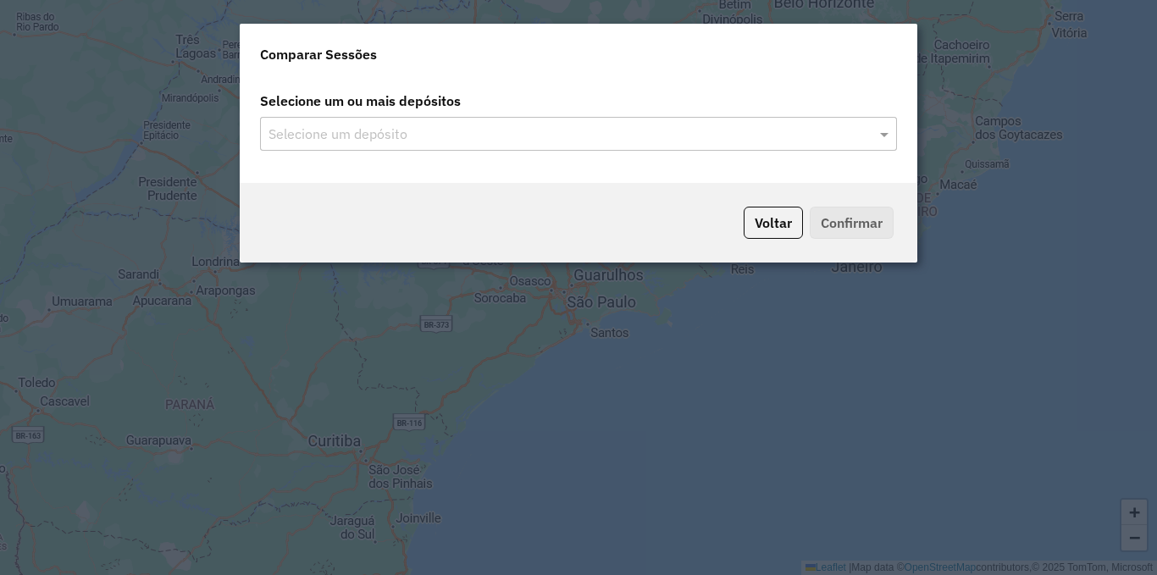
click at [508, 130] on body "Aguarde... Pop-up bloqueado! Seu navegador bloqueou automáticamente a abertura …" at bounding box center [578, 287] width 1157 height 575
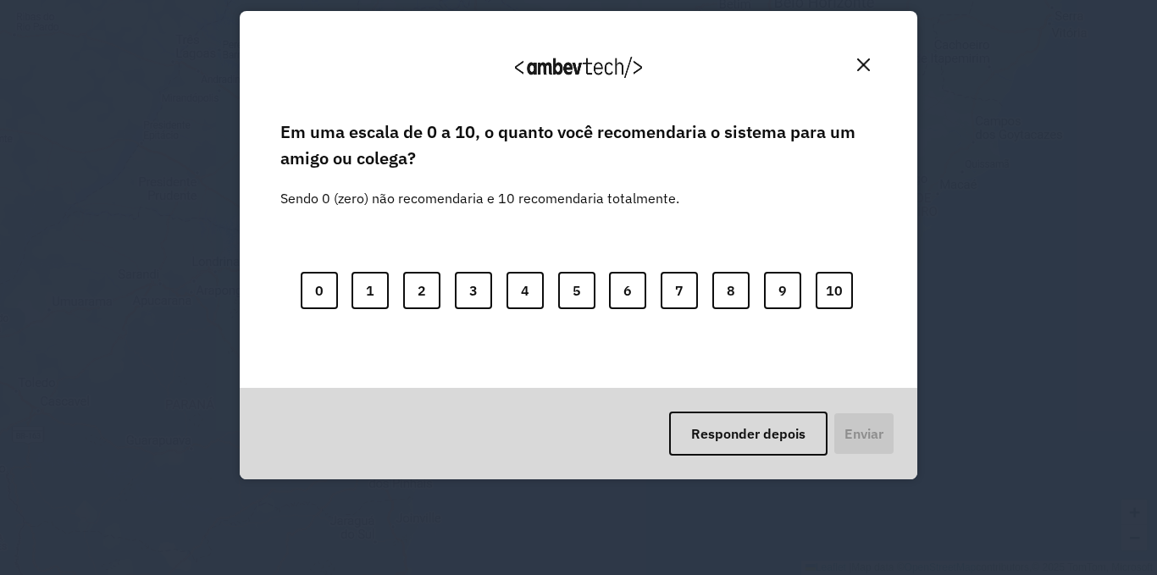
click at [862, 68] on img "Close" at bounding box center [863, 64] width 13 height 13
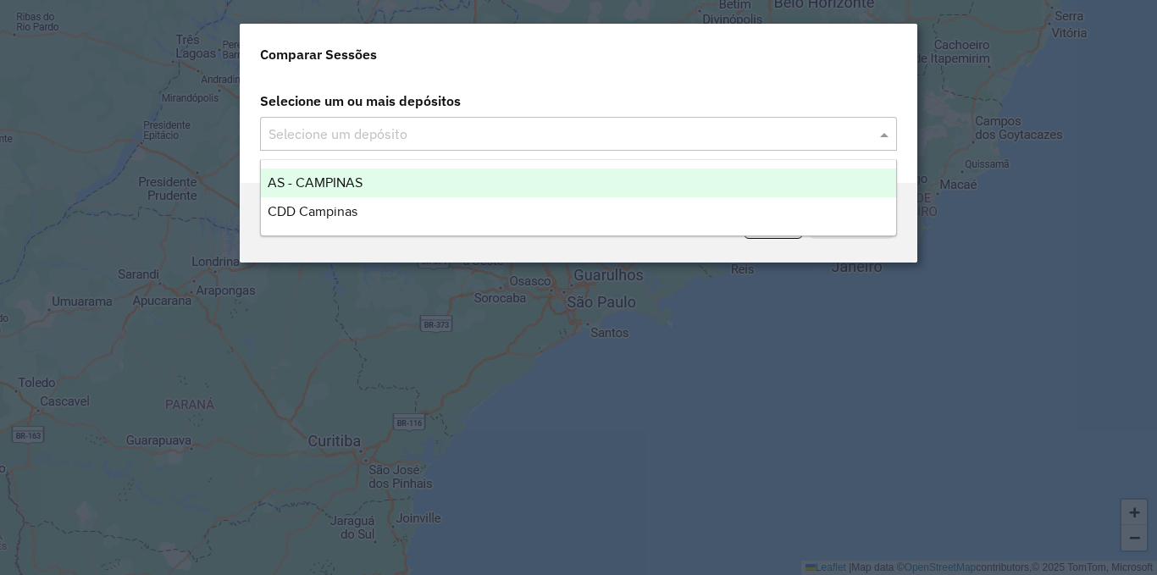
click at [579, 125] on input "text" at bounding box center [570, 135] width 612 height 20
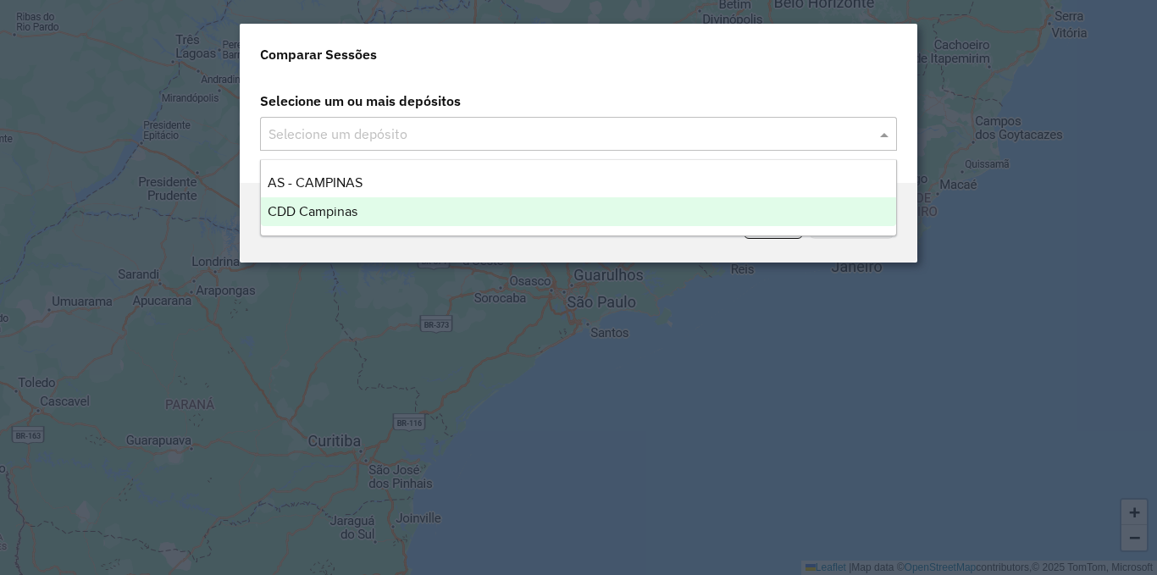
click at [458, 200] on div "CDD Campinas" at bounding box center [578, 211] width 635 height 29
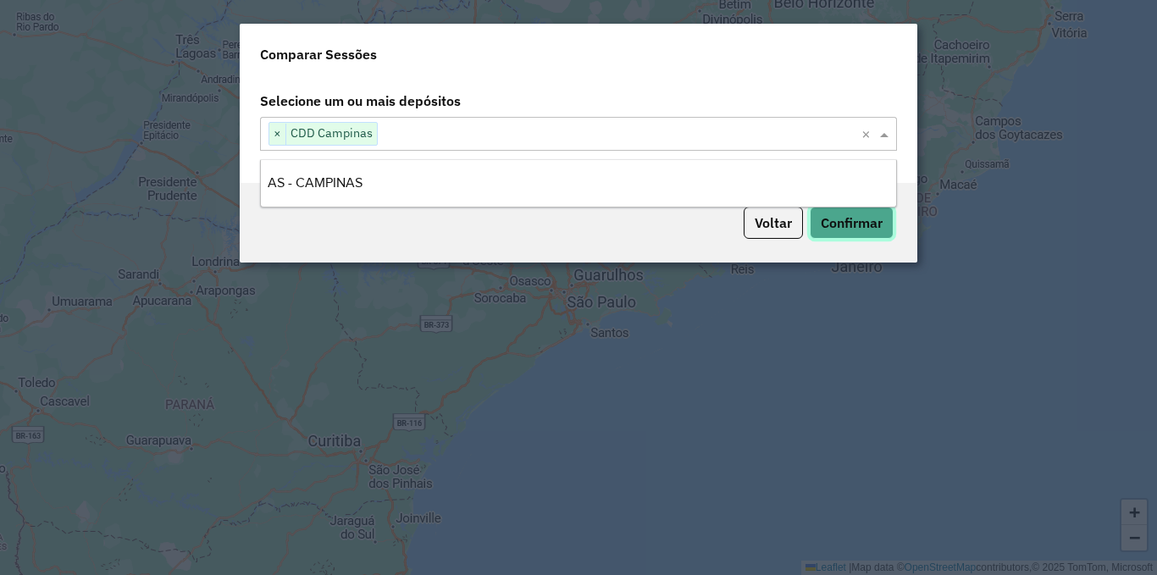
click at [877, 225] on button "Confirmar" at bounding box center [852, 223] width 84 height 32
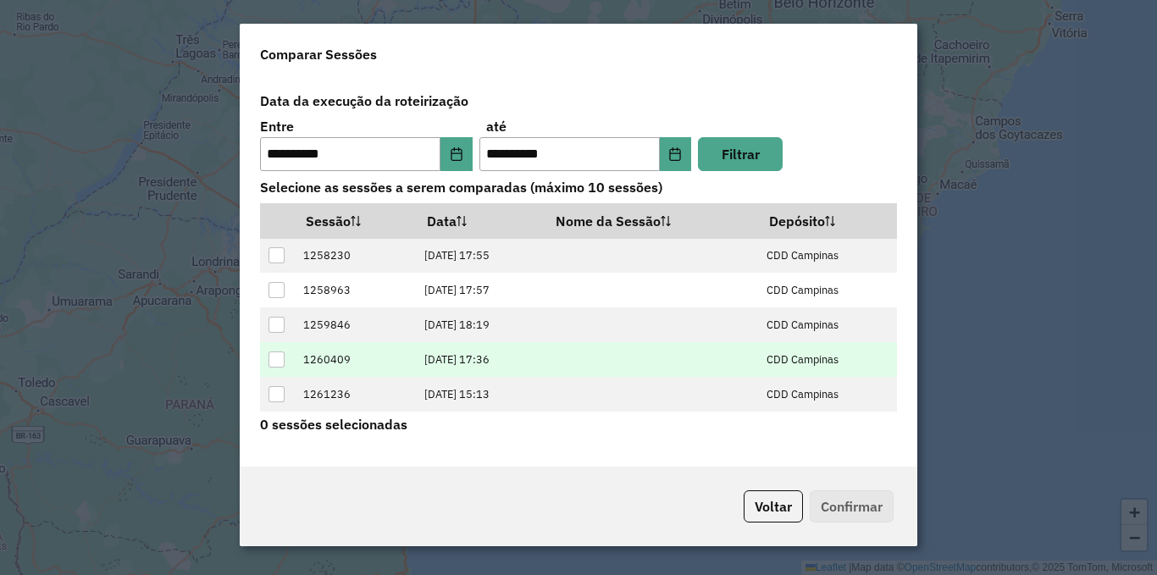
scroll to position [67, 0]
click at [281, 366] on div at bounding box center [277, 362] width 16 height 16
click at [854, 507] on button "Confirmar" at bounding box center [852, 507] width 84 height 32
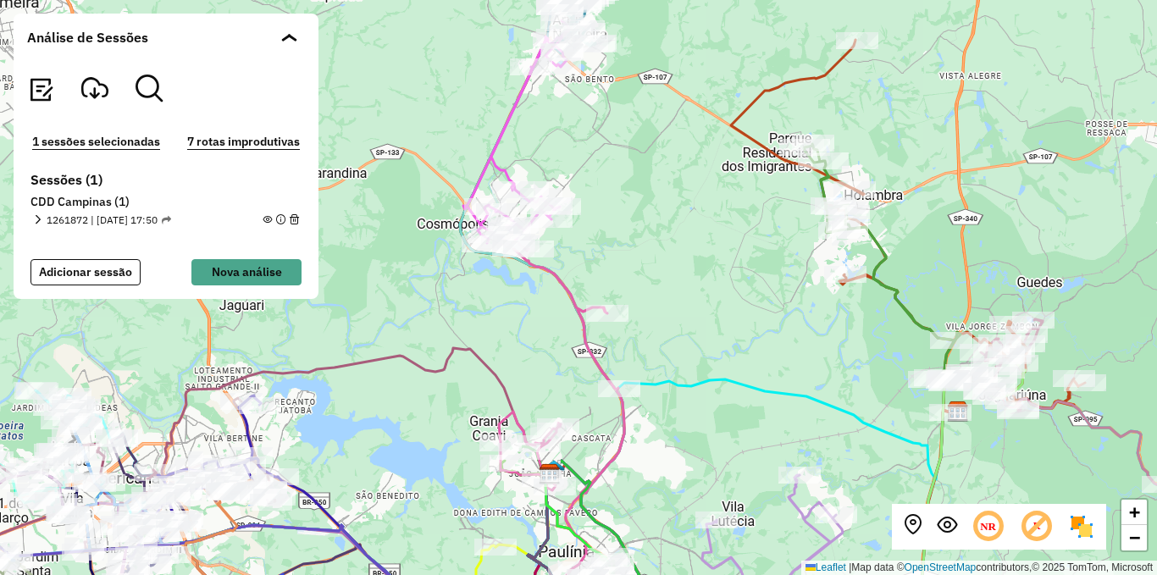
click at [38, 219] on em at bounding box center [37, 219] width 9 height 9
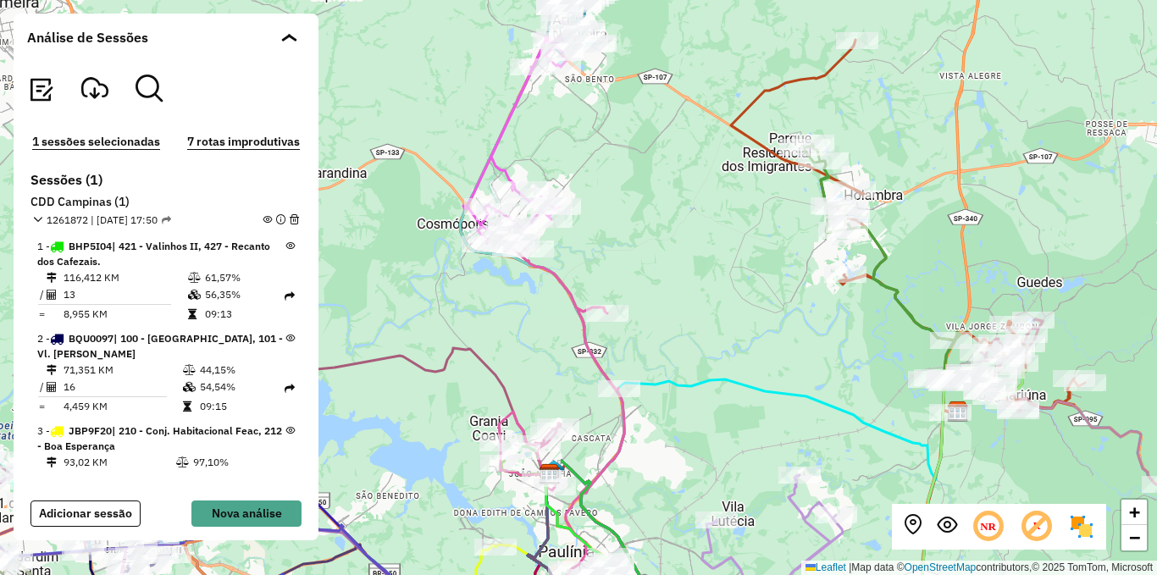
click at [236, 140] on button "7 rotas improdutivas" at bounding box center [243, 141] width 123 height 19
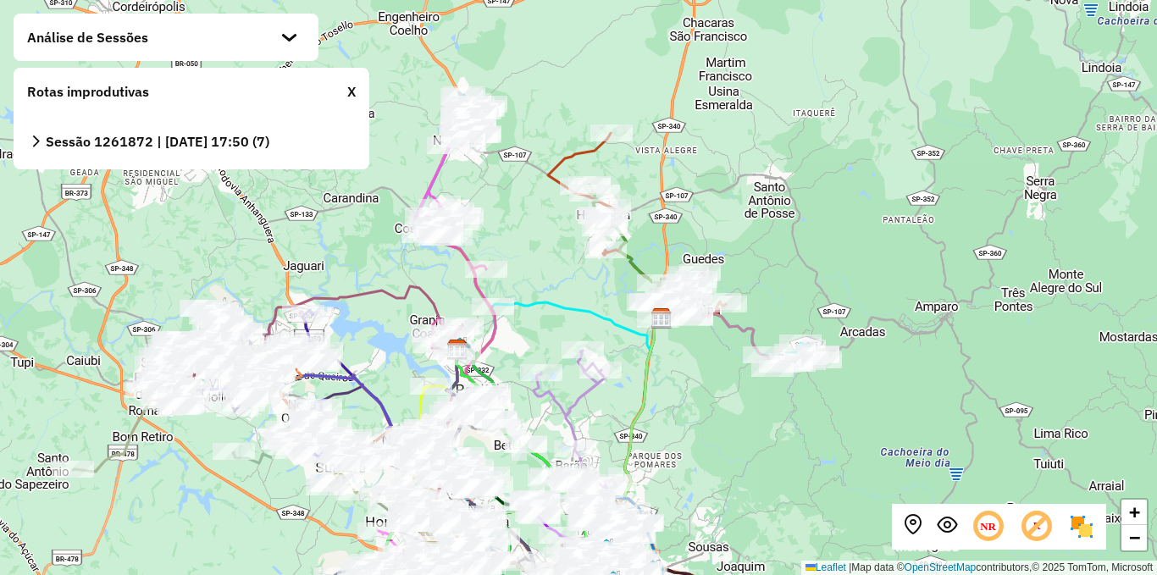
click at [269, 139] on strong "Sessão 1261872 | [DATE] 17:50 (7)" at bounding box center [158, 141] width 224 height 17
click at [31, 148] on span at bounding box center [36, 141] width 12 height 17
